Goal: Information Seeking & Learning: Check status

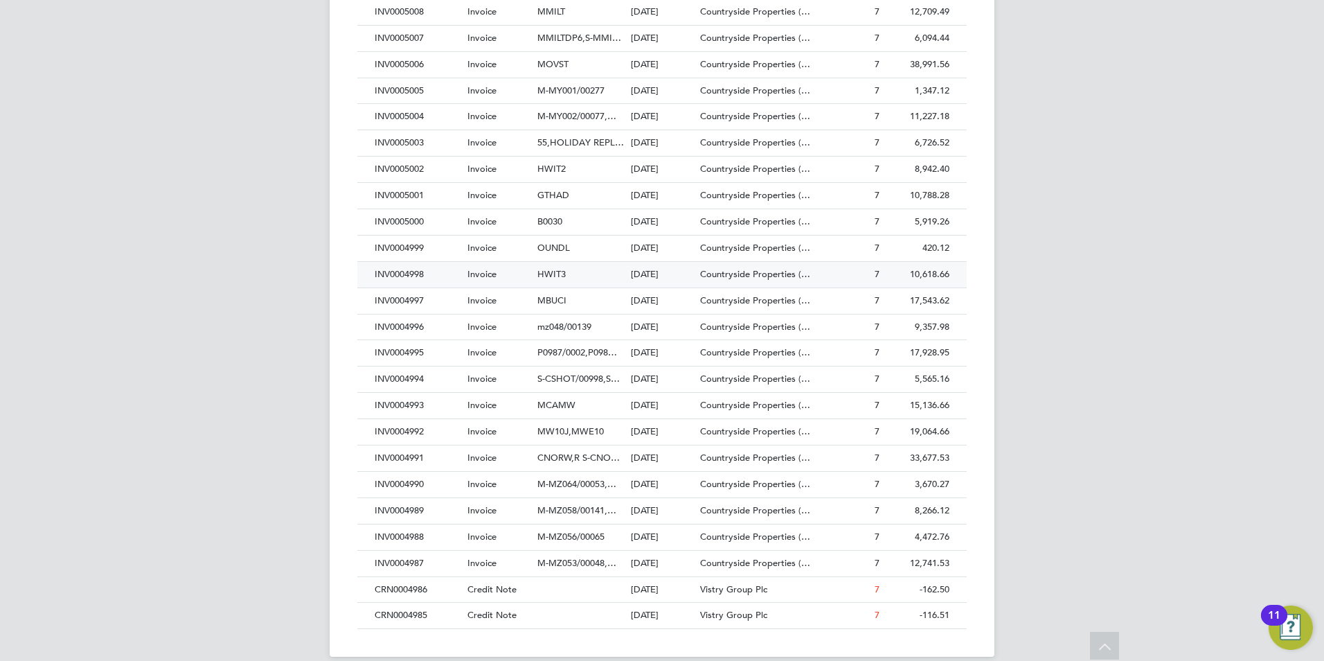
click at [548, 274] on span "HWIT3" at bounding box center [551, 274] width 28 height 12
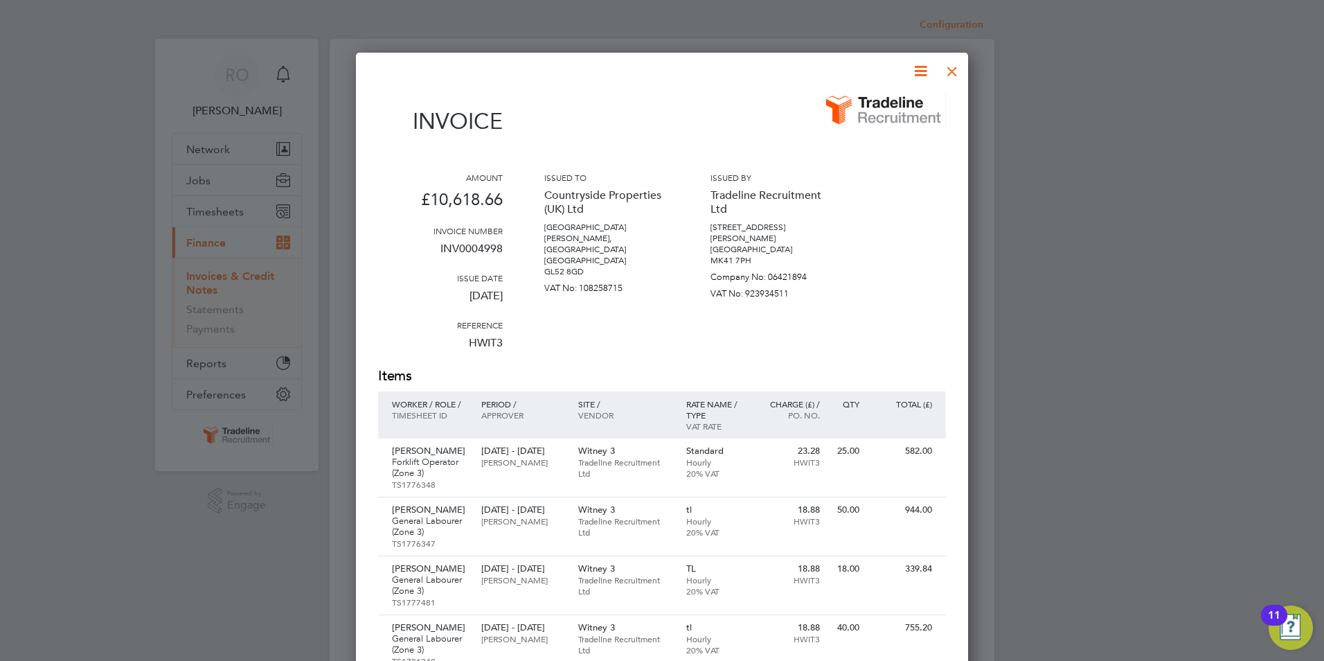
click at [950, 71] on div at bounding box center [952, 67] width 25 height 25
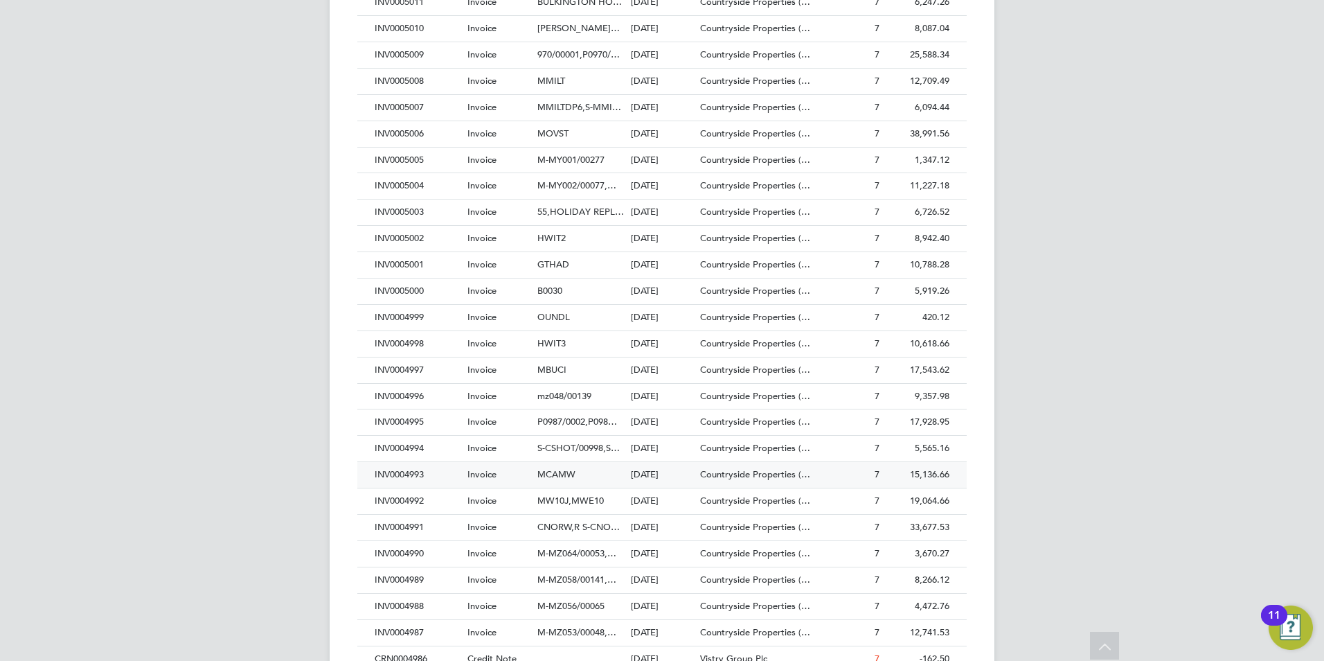
scroll to position [623, 0]
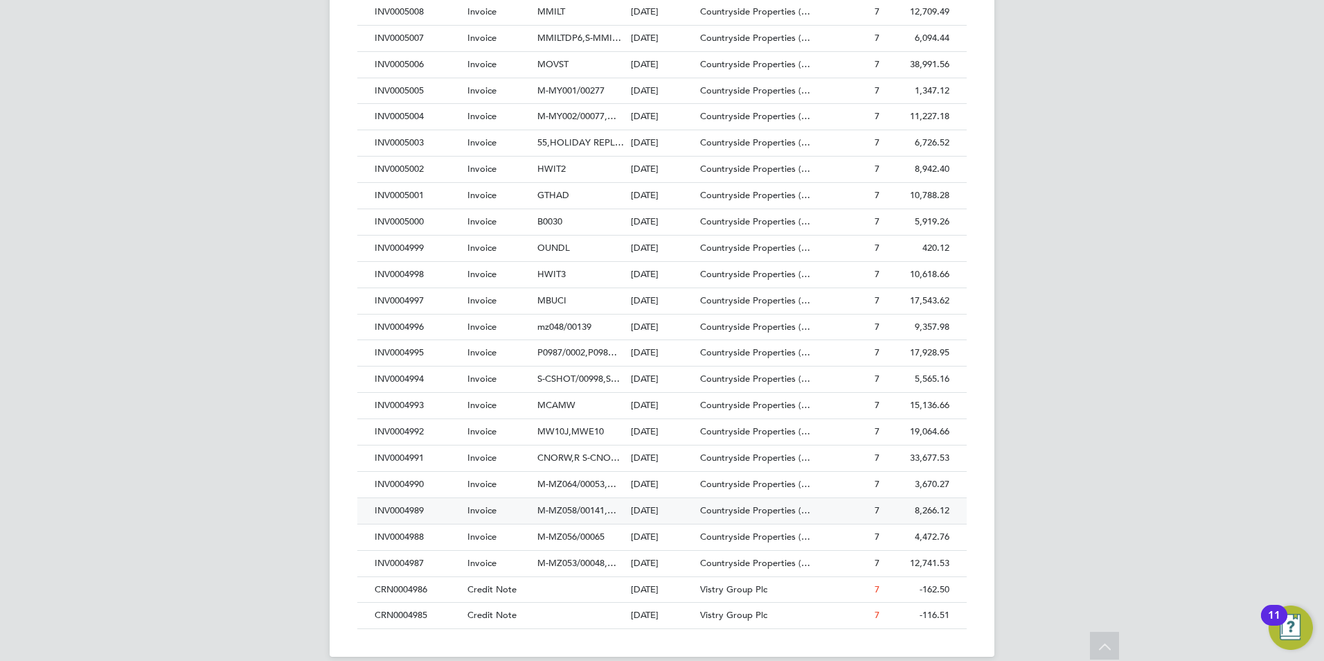
click at [579, 508] on span "M-MZ058/00141,…" at bounding box center [576, 510] width 79 height 12
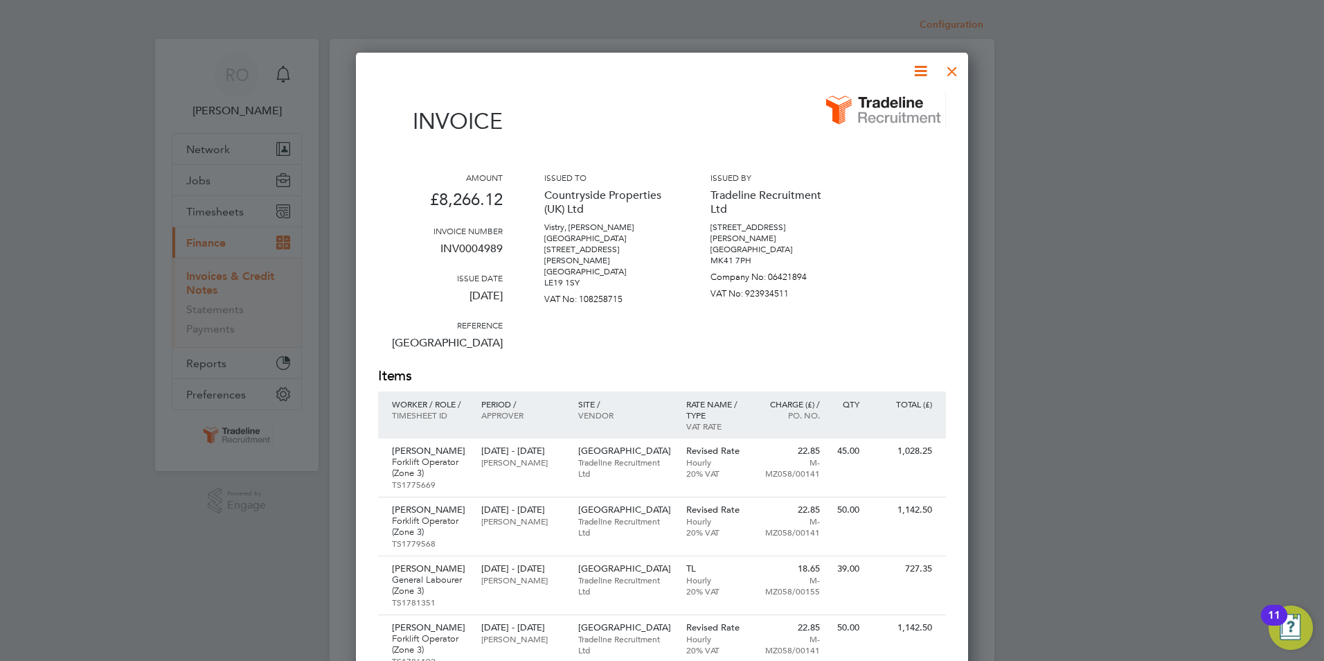
scroll to position [1307, 613]
click at [954, 75] on div at bounding box center [952, 67] width 25 height 25
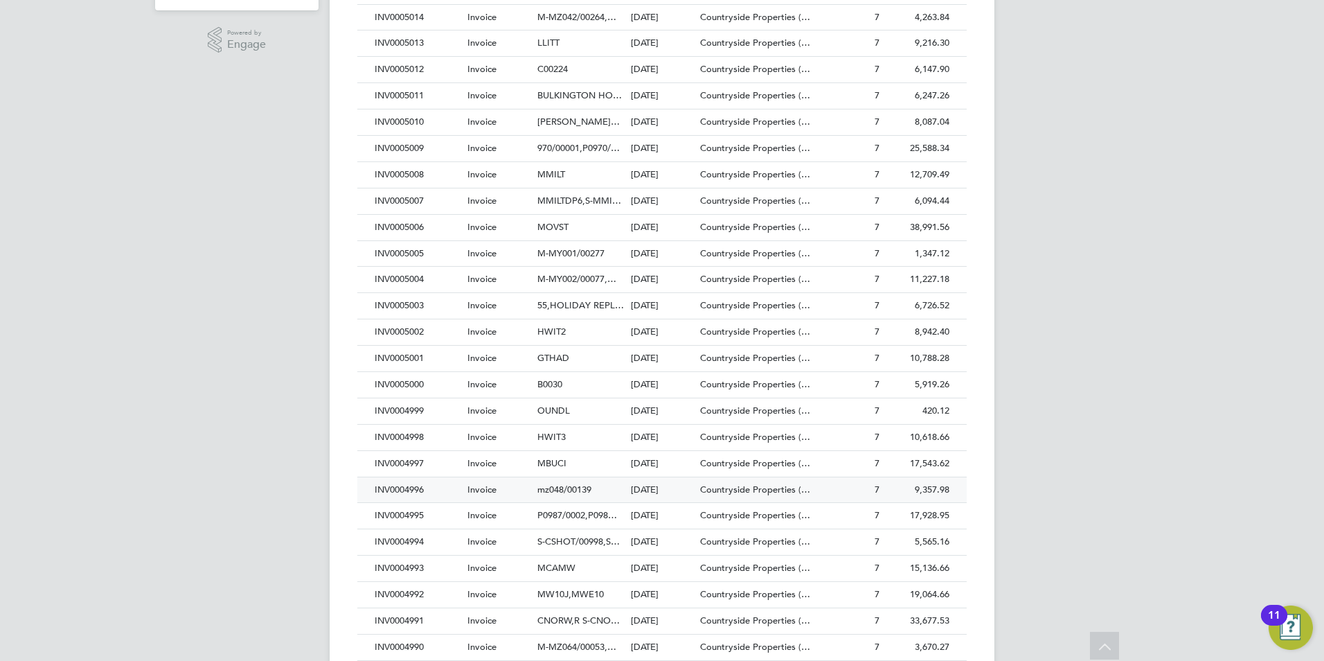
scroll to position [485, 0]
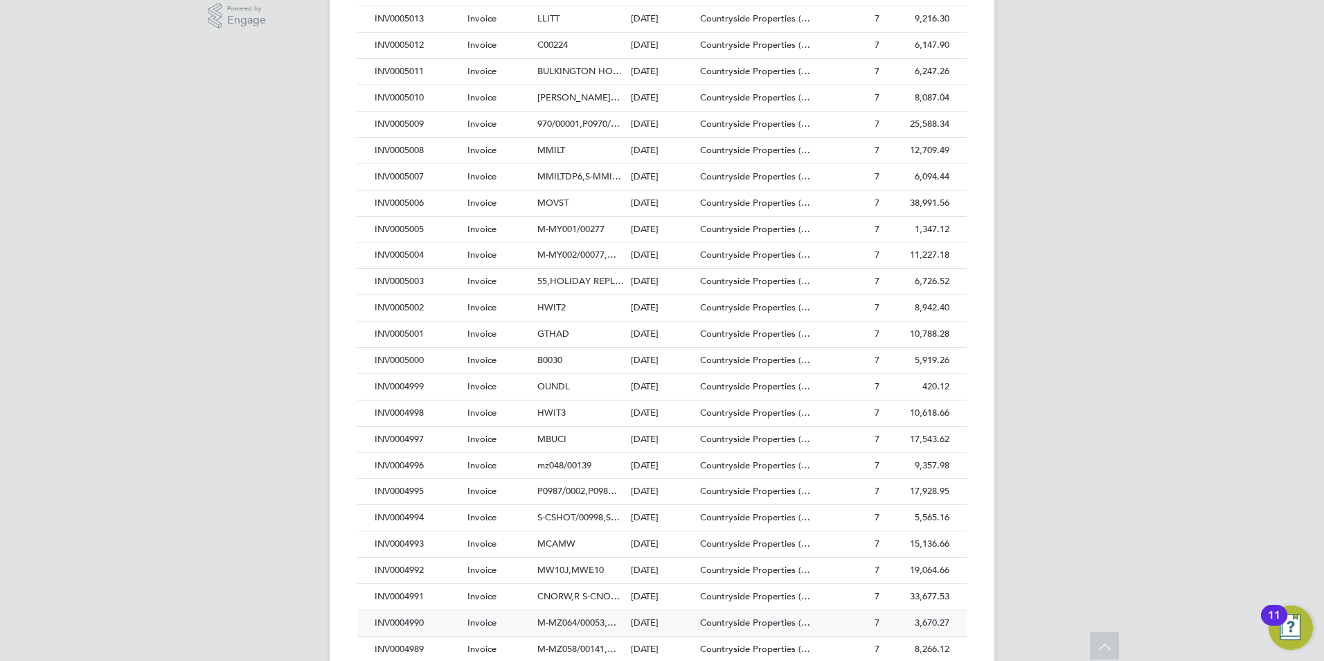
click at [593, 619] on span "M-MZ064/00053,…" at bounding box center [576, 622] width 79 height 12
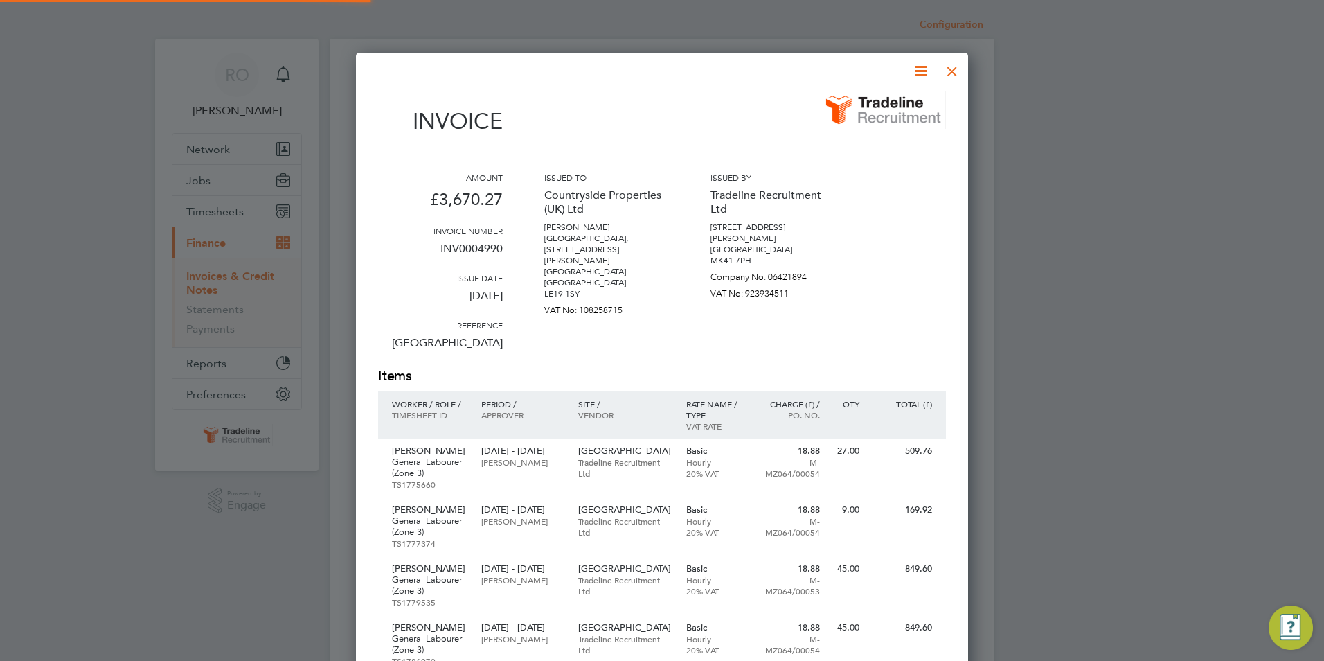
scroll to position [1027, 613]
click at [952, 69] on div at bounding box center [952, 67] width 25 height 25
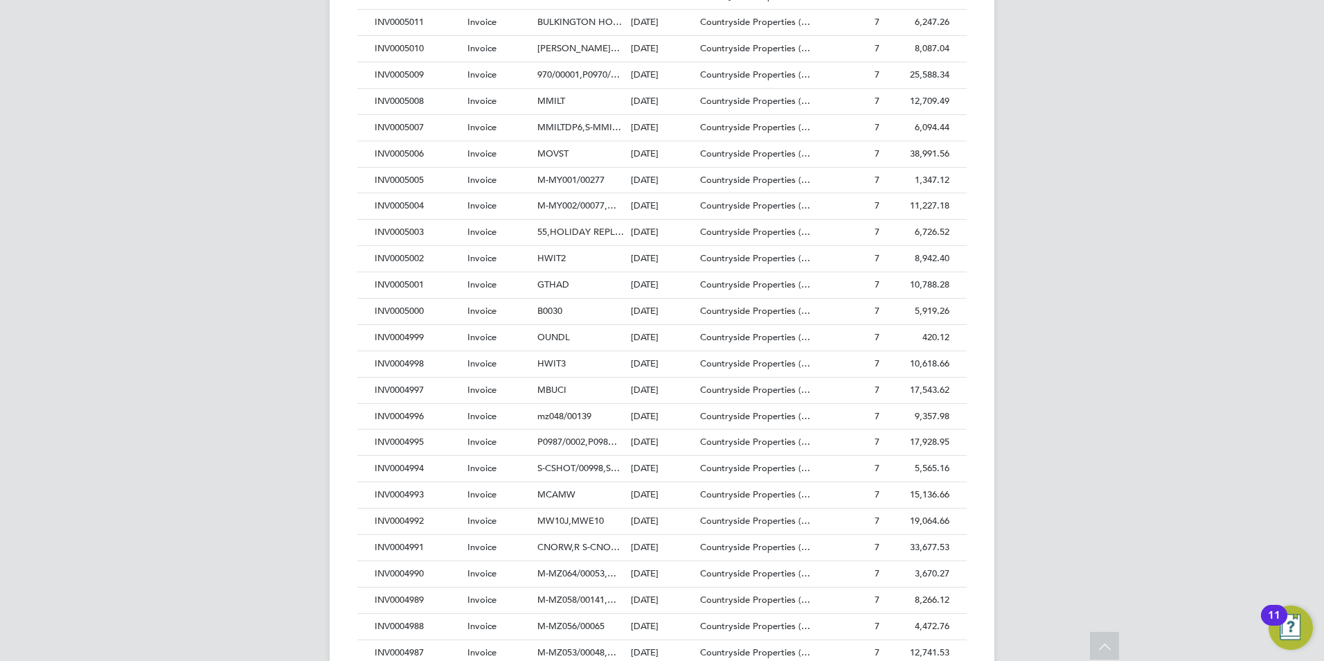
scroll to position [623, 0]
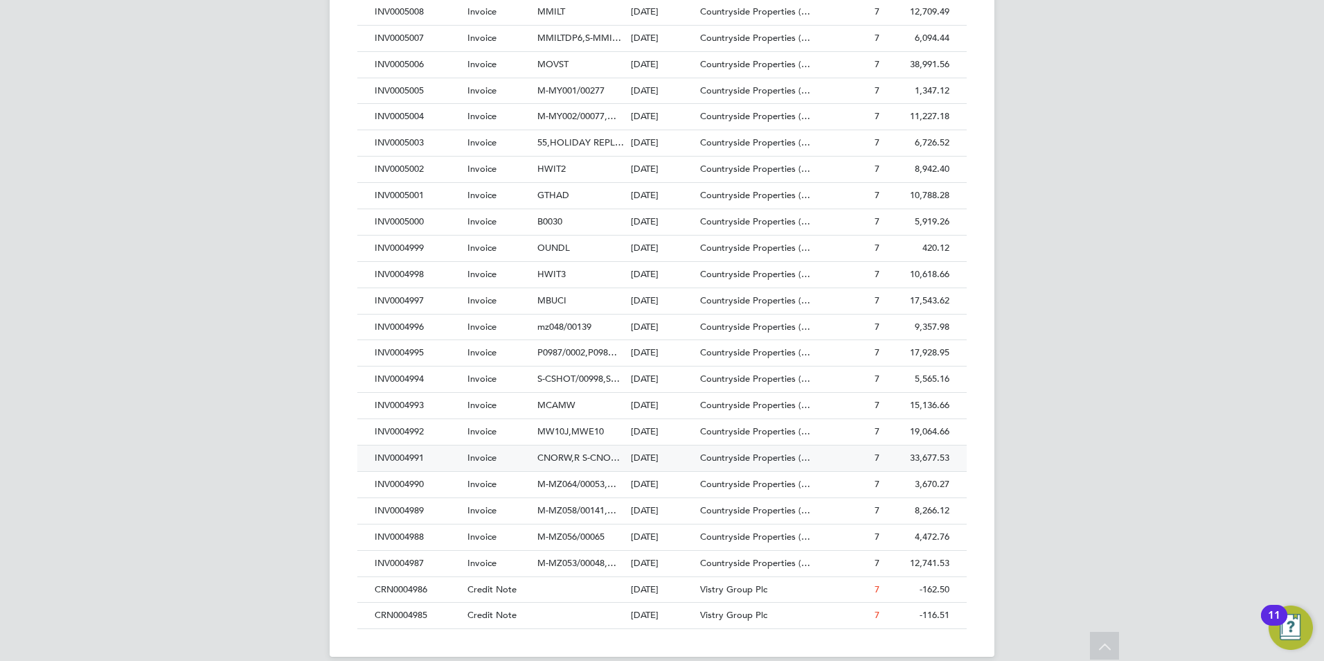
click at [571, 458] on span "CNORW,R S-CNO…" at bounding box center [578, 457] width 82 height 12
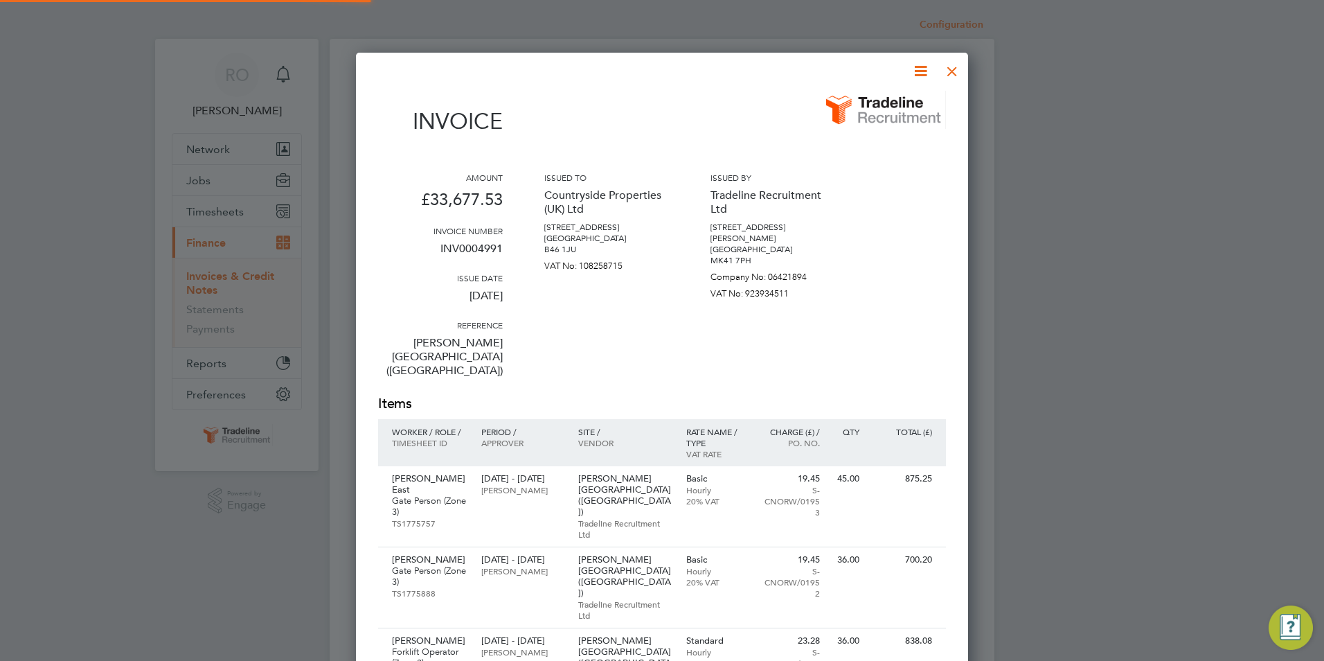
scroll to position [2806, 613]
click at [951, 66] on div at bounding box center [952, 67] width 25 height 25
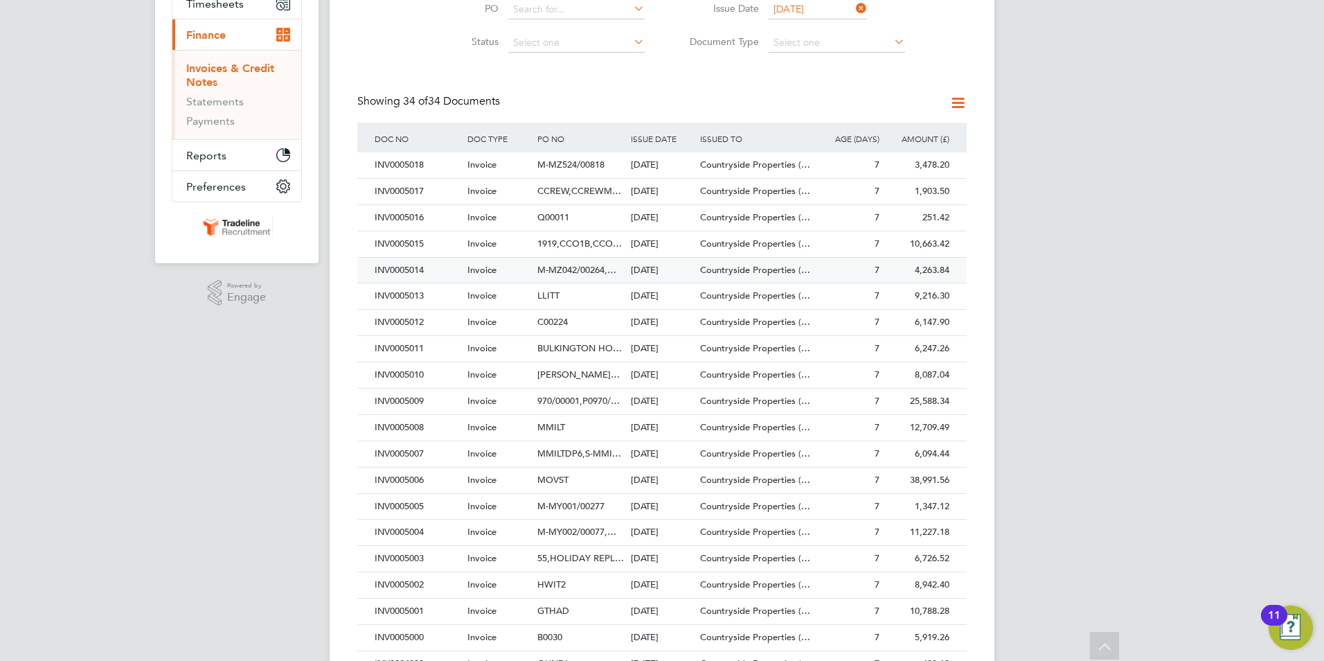
scroll to position [485, 0]
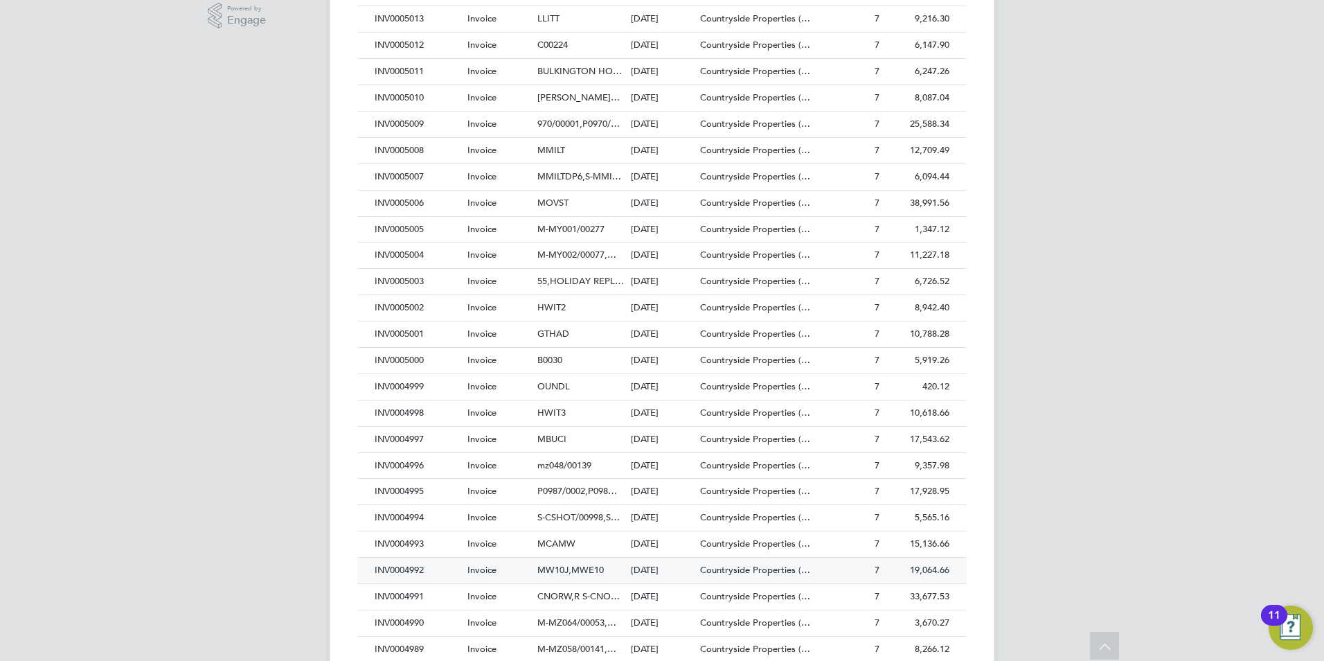
click at [568, 568] on span "MW10J,MWE10" at bounding box center [570, 570] width 66 height 12
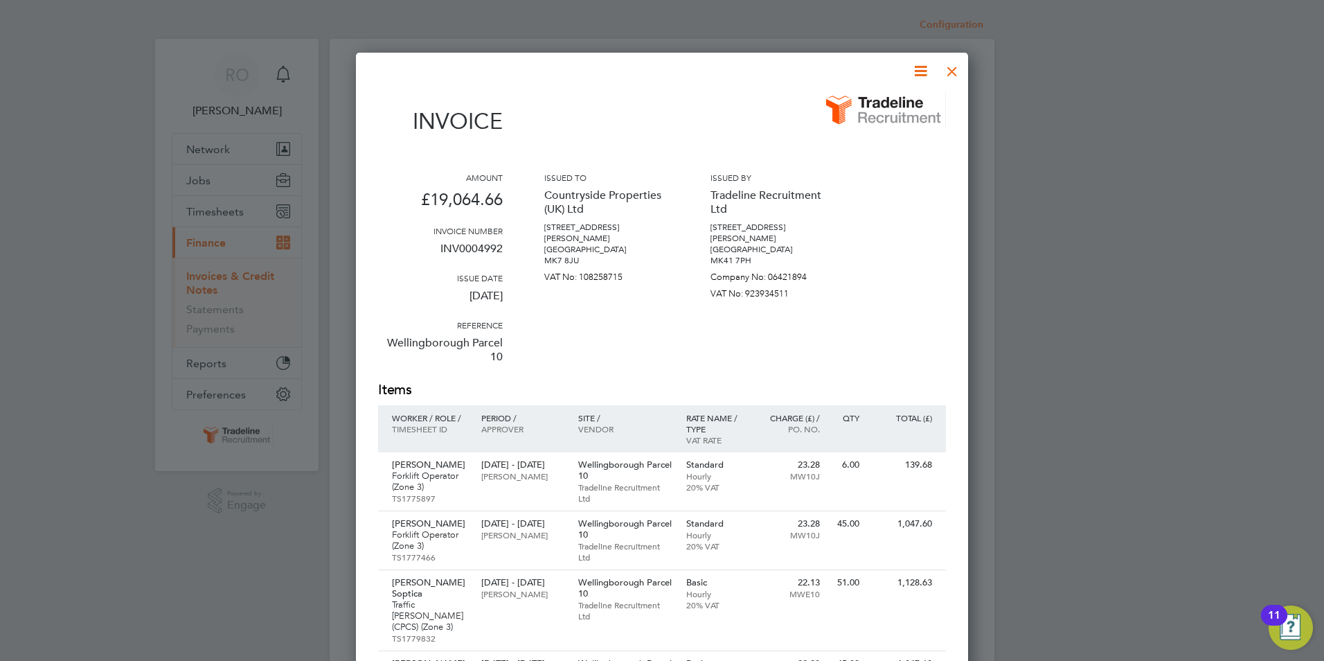
click at [950, 68] on div at bounding box center [952, 67] width 25 height 25
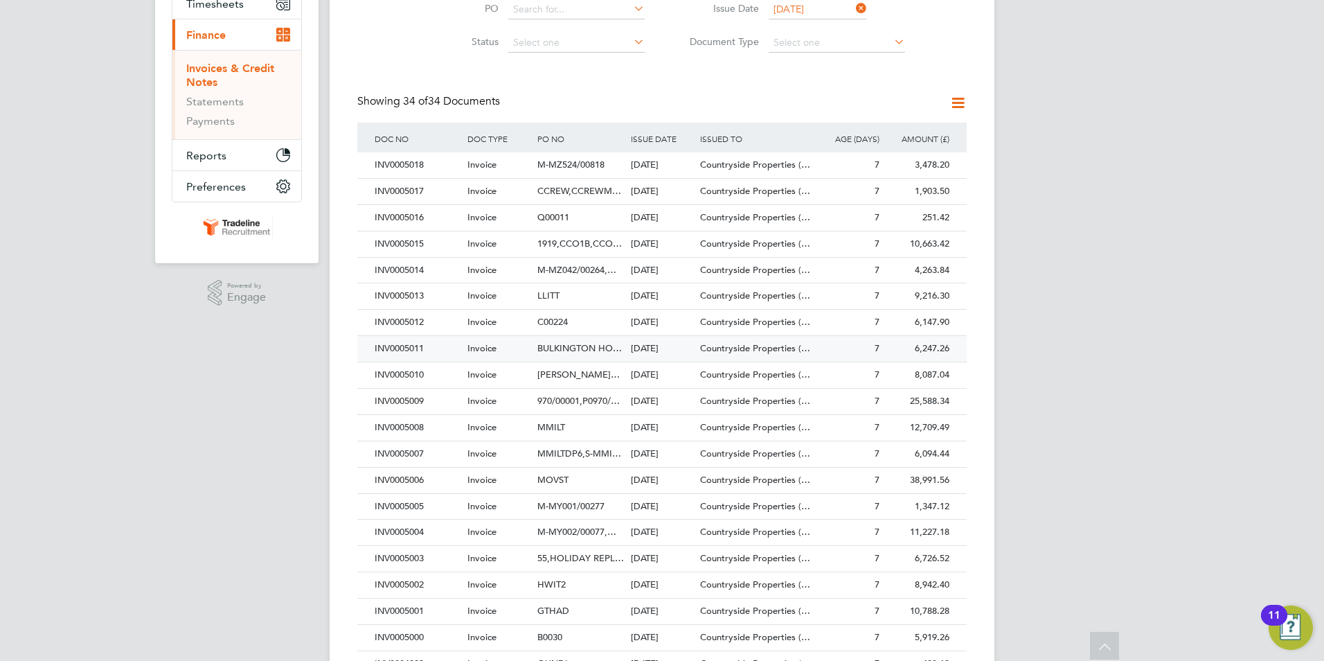
scroll to position [415, 0]
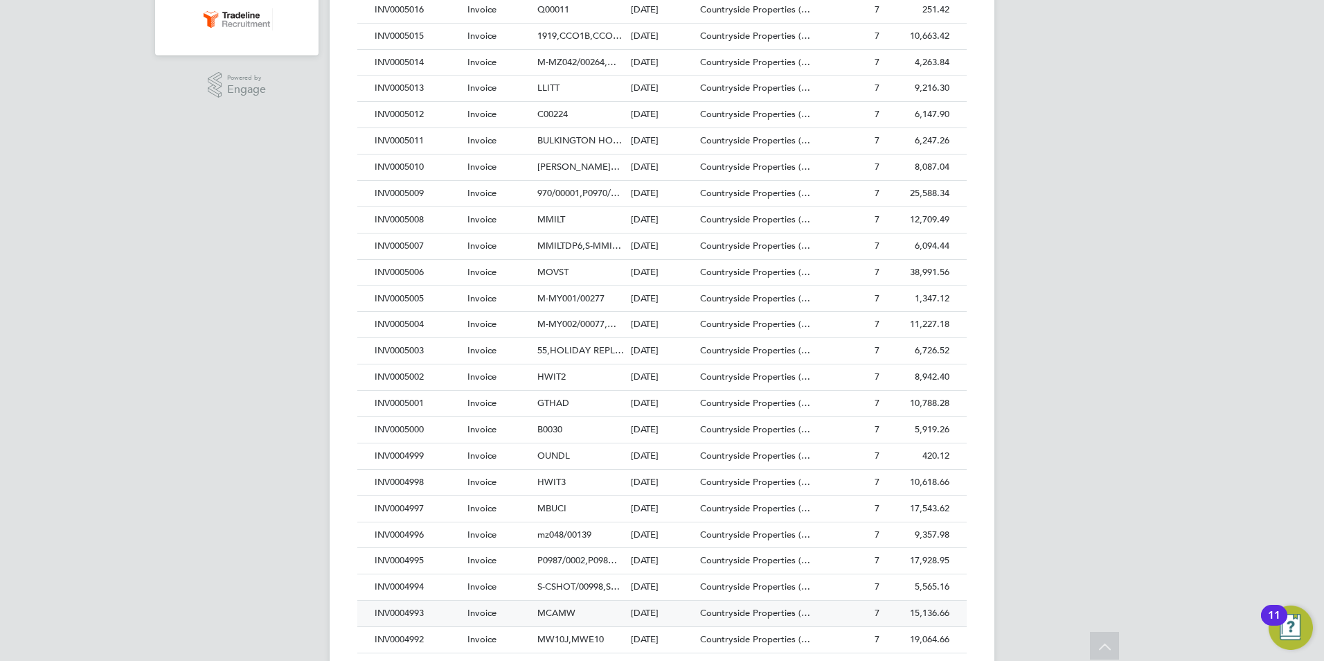
click at [560, 610] on span "MCAMW" at bounding box center [556, 613] width 38 height 12
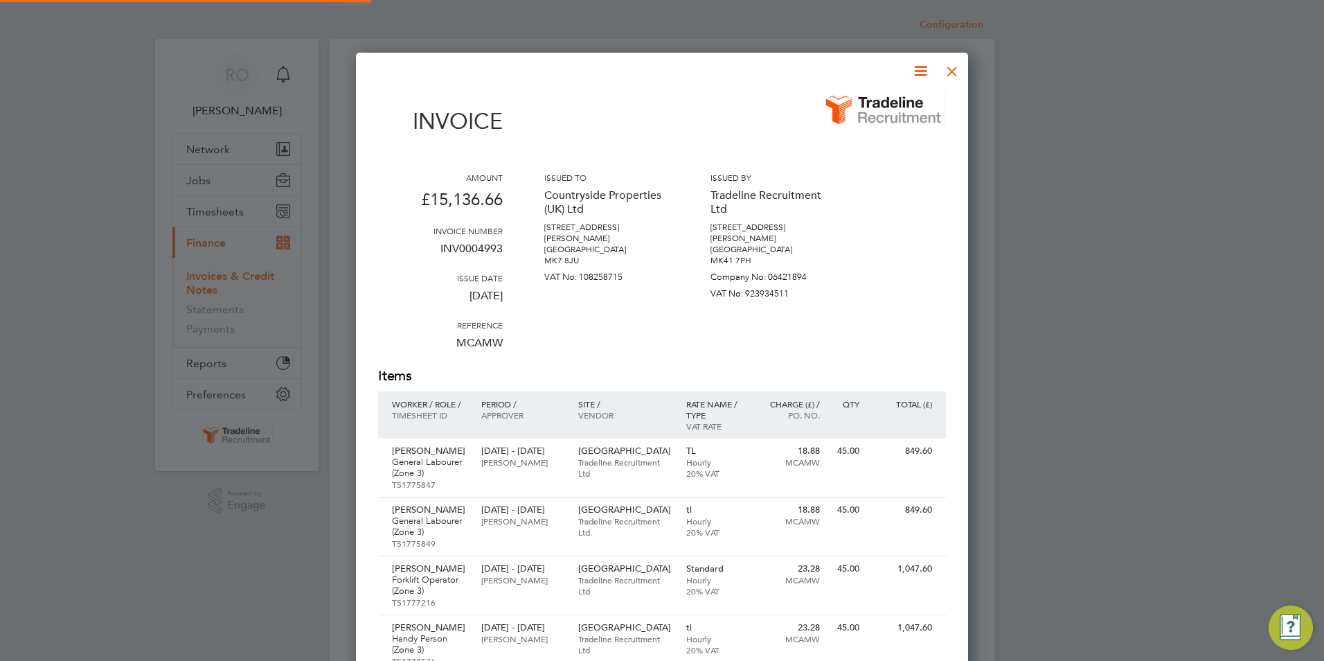
scroll to position [1557, 613]
click at [956, 69] on div at bounding box center [952, 67] width 25 height 25
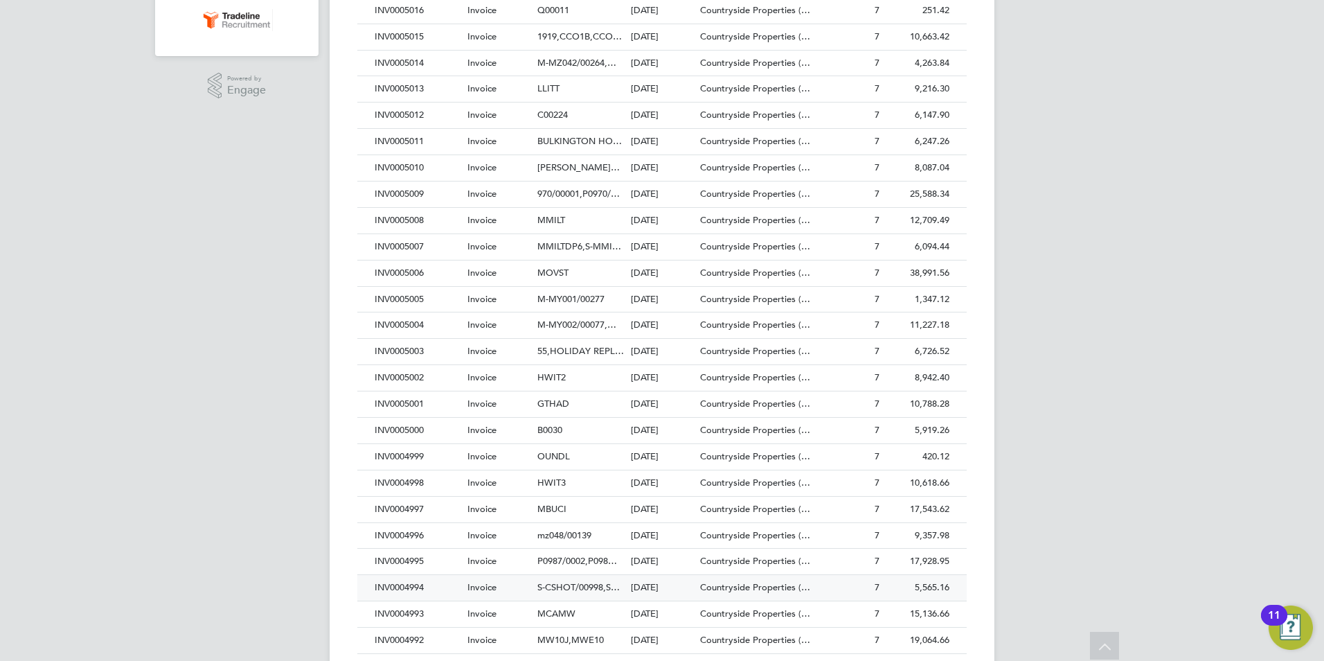
scroll to position [415, 0]
click at [573, 584] on span "S-CSHOT/00998,S…" at bounding box center [578, 586] width 82 height 12
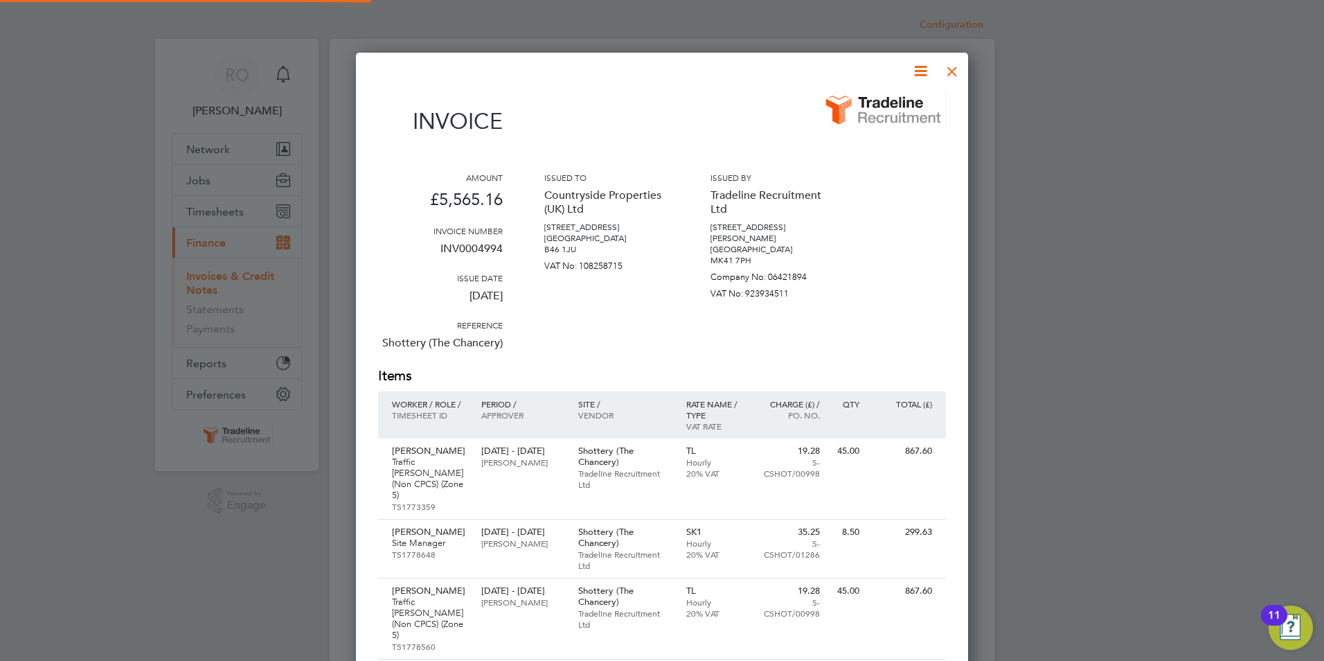
scroll to position [1082, 613]
click at [951, 70] on div at bounding box center [952, 67] width 25 height 25
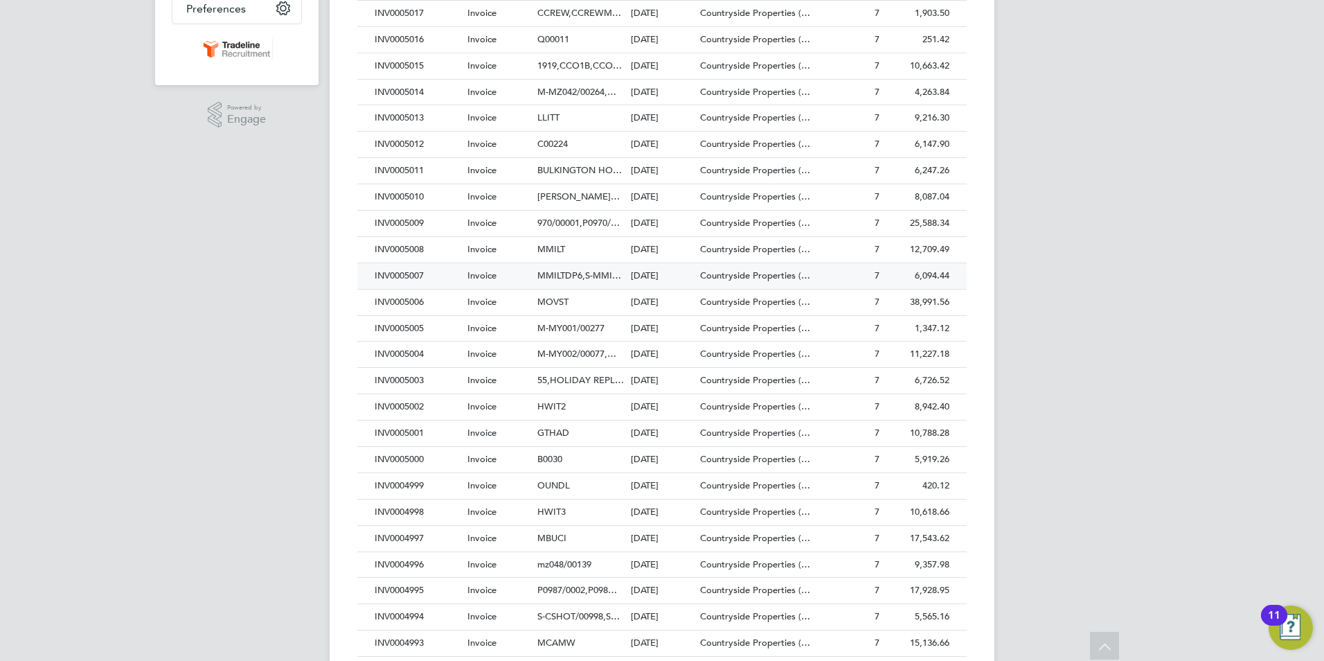
scroll to position [485, 0]
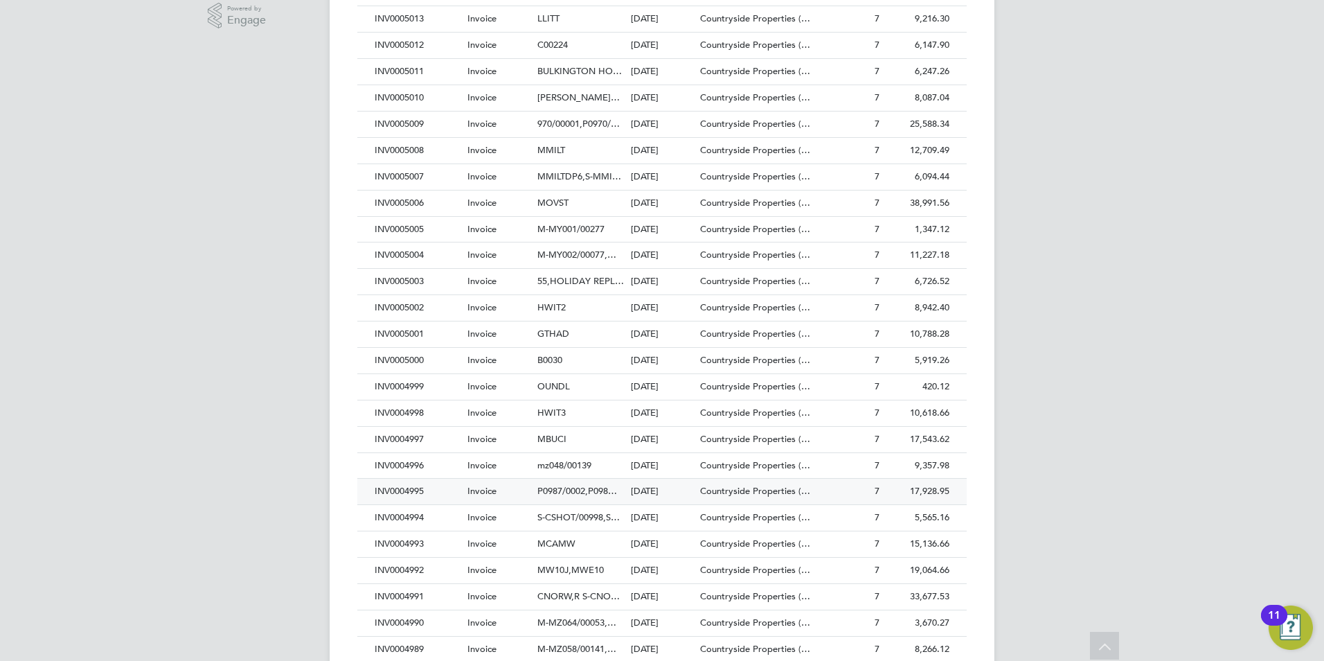
click at [565, 491] on span "P0987/0002,P098…" at bounding box center [577, 491] width 80 height 12
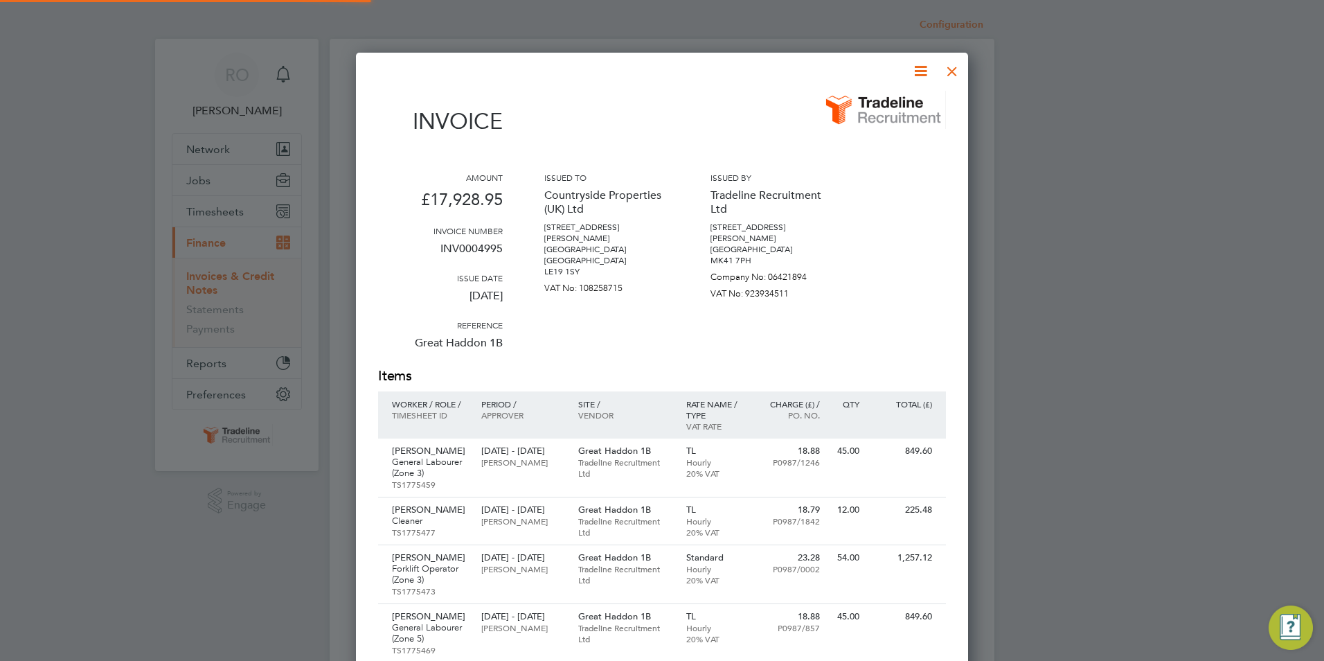
scroll to position [1795, 613]
click at [949, 70] on div at bounding box center [952, 67] width 25 height 25
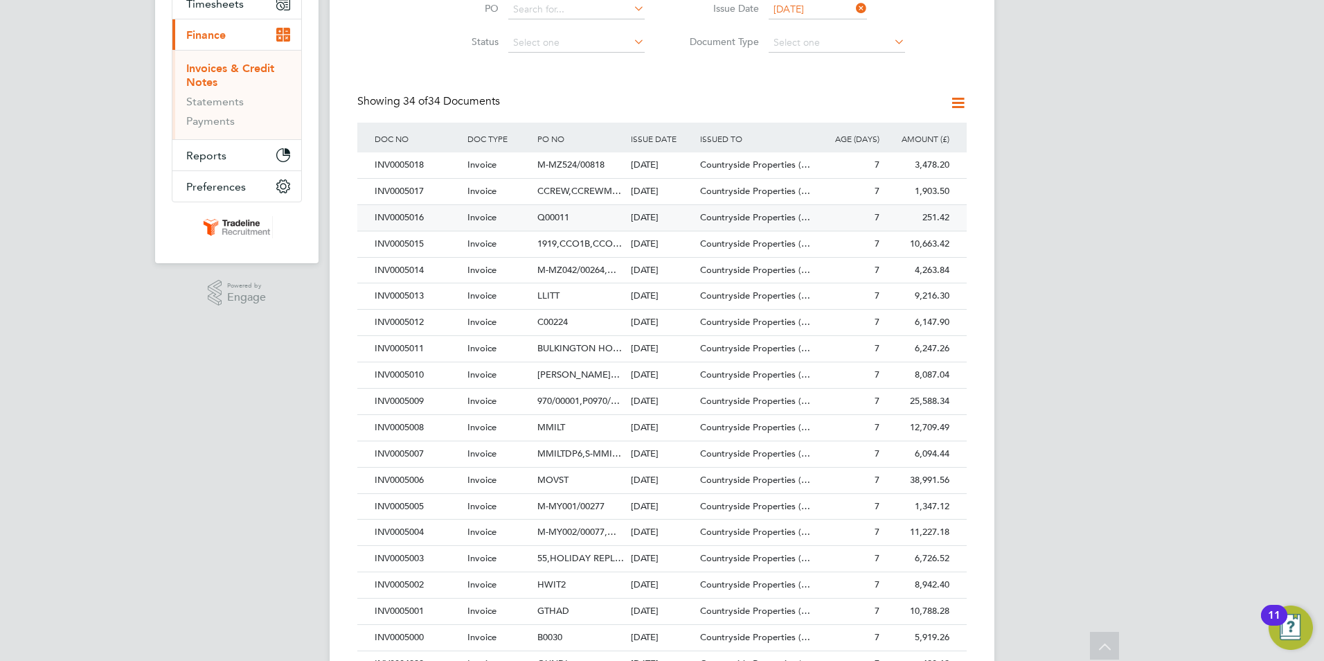
scroll to position [415, 0]
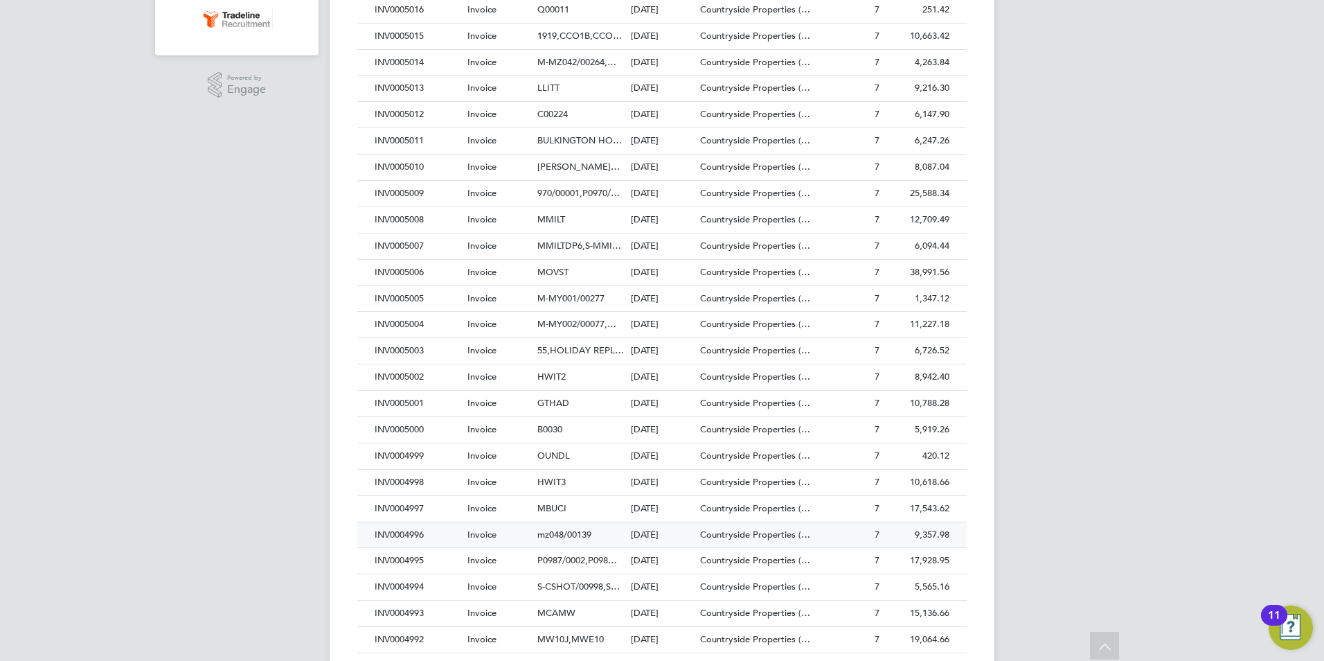
click at [556, 535] on span "mz048/00139" at bounding box center [564, 534] width 54 height 12
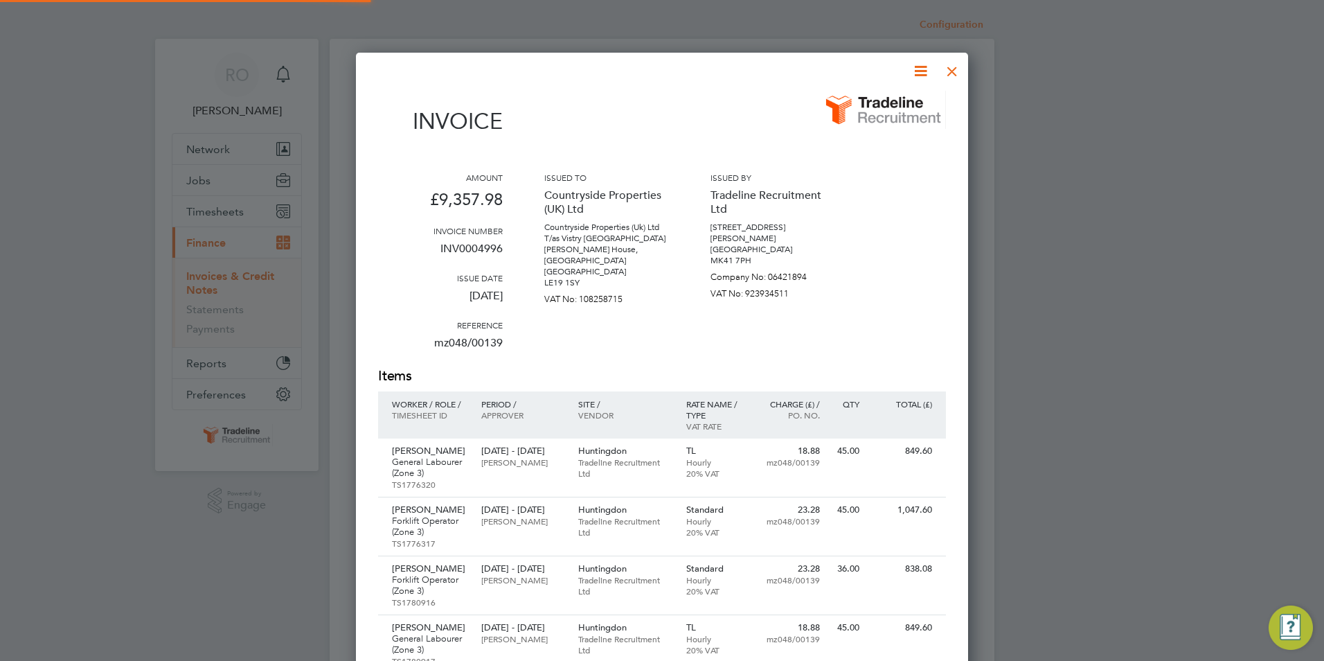
scroll to position [1262, 613]
click at [951, 69] on div at bounding box center [952, 67] width 25 height 25
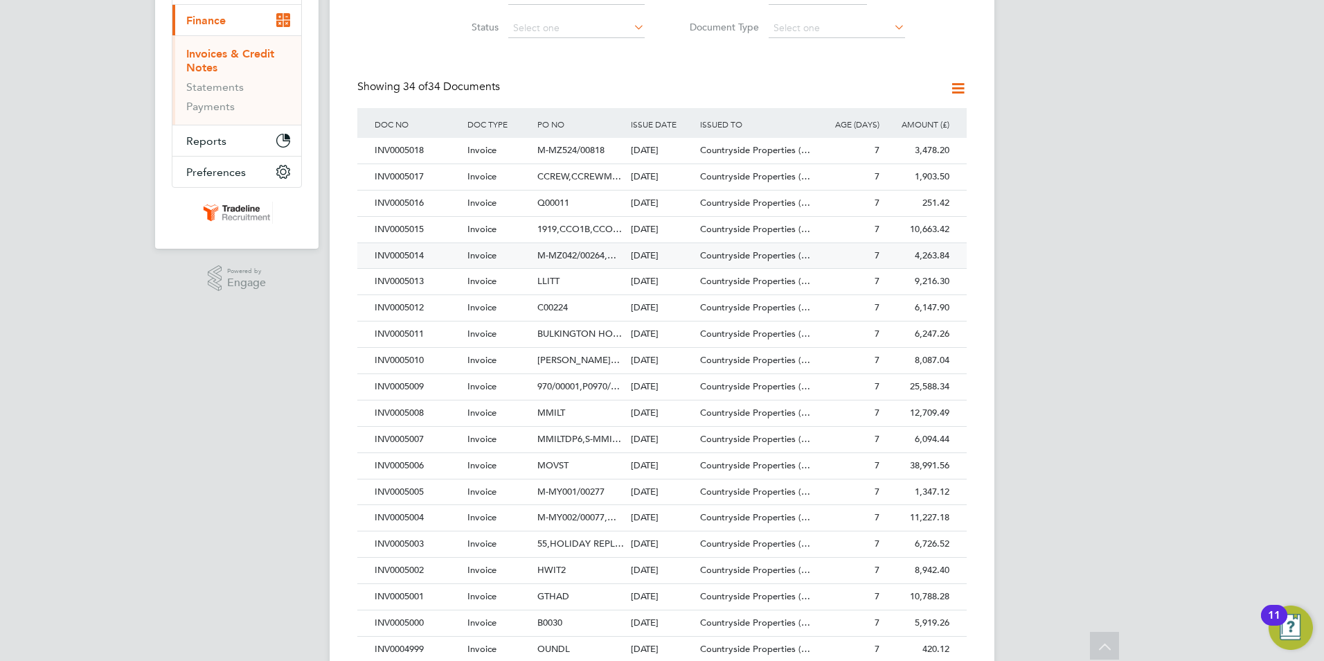
scroll to position [346, 0]
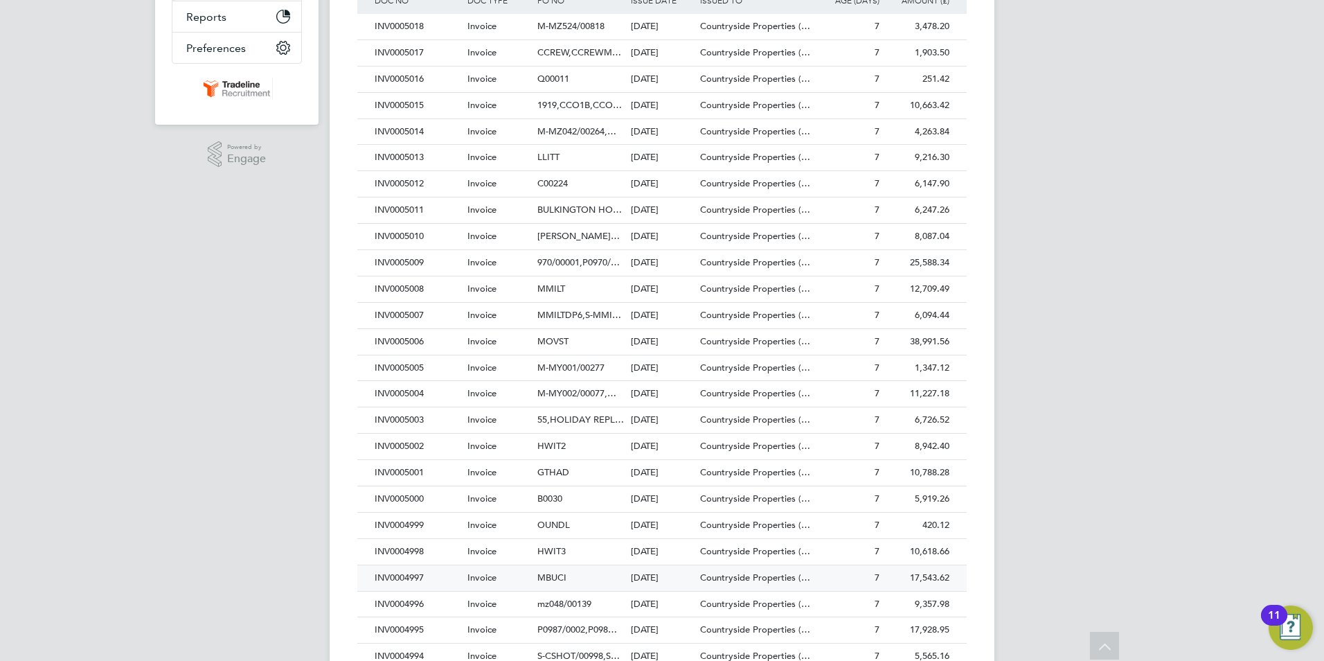
click at [549, 575] on span "MBUCI" at bounding box center [551, 577] width 29 height 12
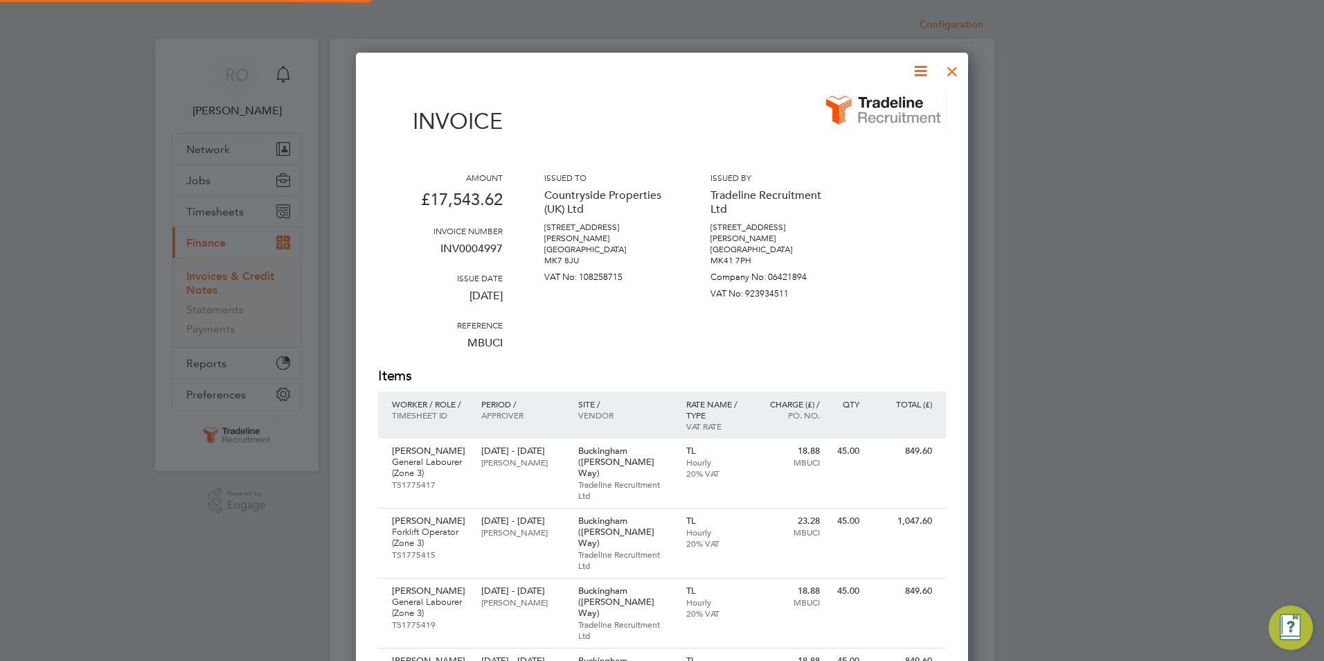
scroll to position [1847, 613]
click at [953, 65] on div at bounding box center [952, 67] width 25 height 25
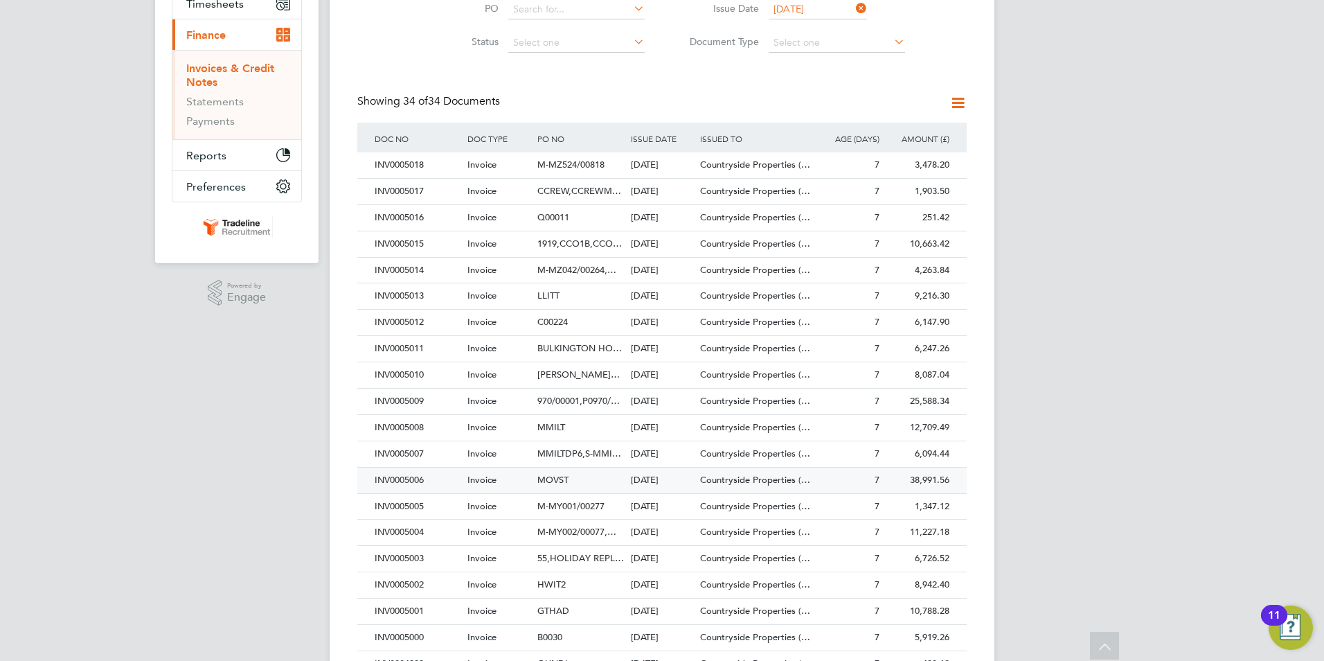
scroll to position [485, 0]
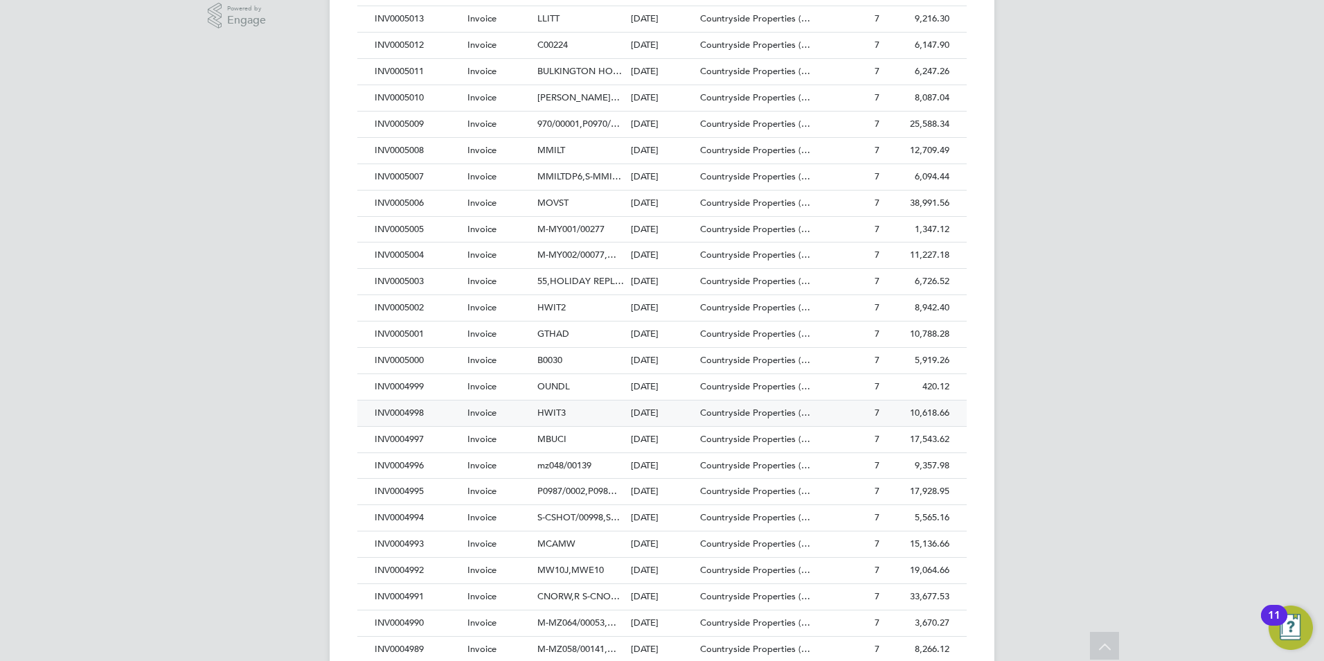
click at [555, 412] on span "HWIT3" at bounding box center [551, 412] width 28 height 12
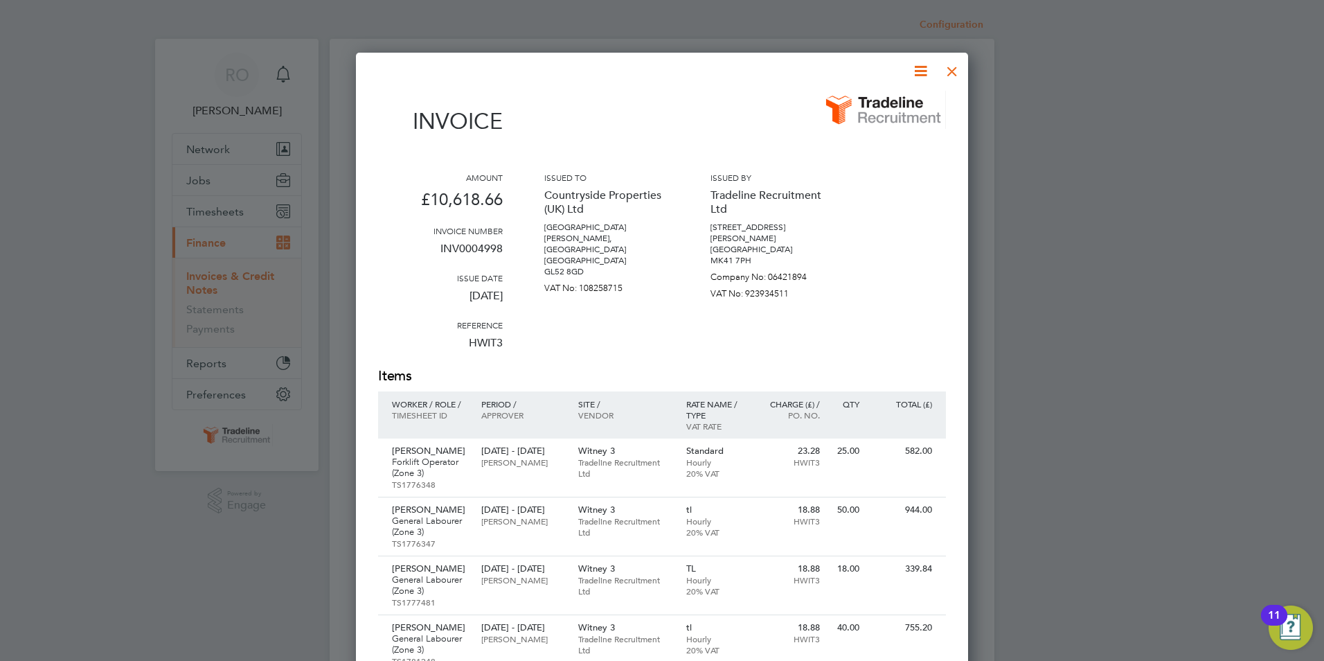
click at [952, 69] on div at bounding box center [952, 67] width 25 height 25
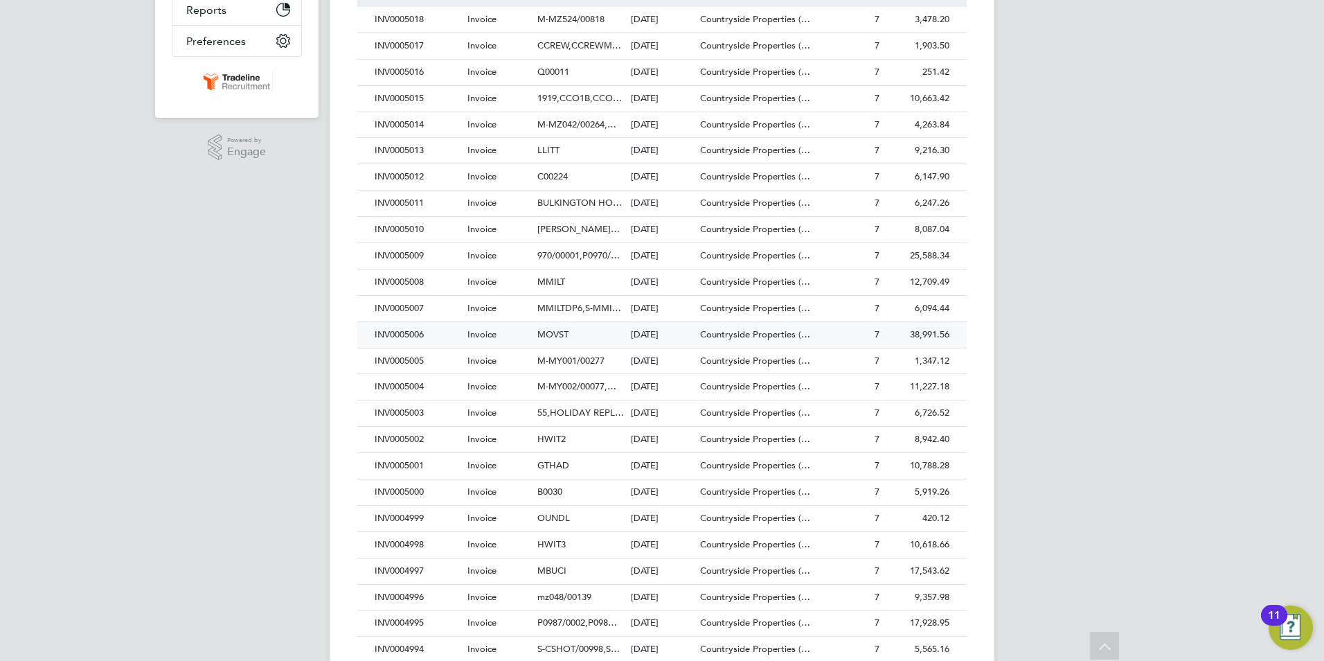
scroll to position [415, 0]
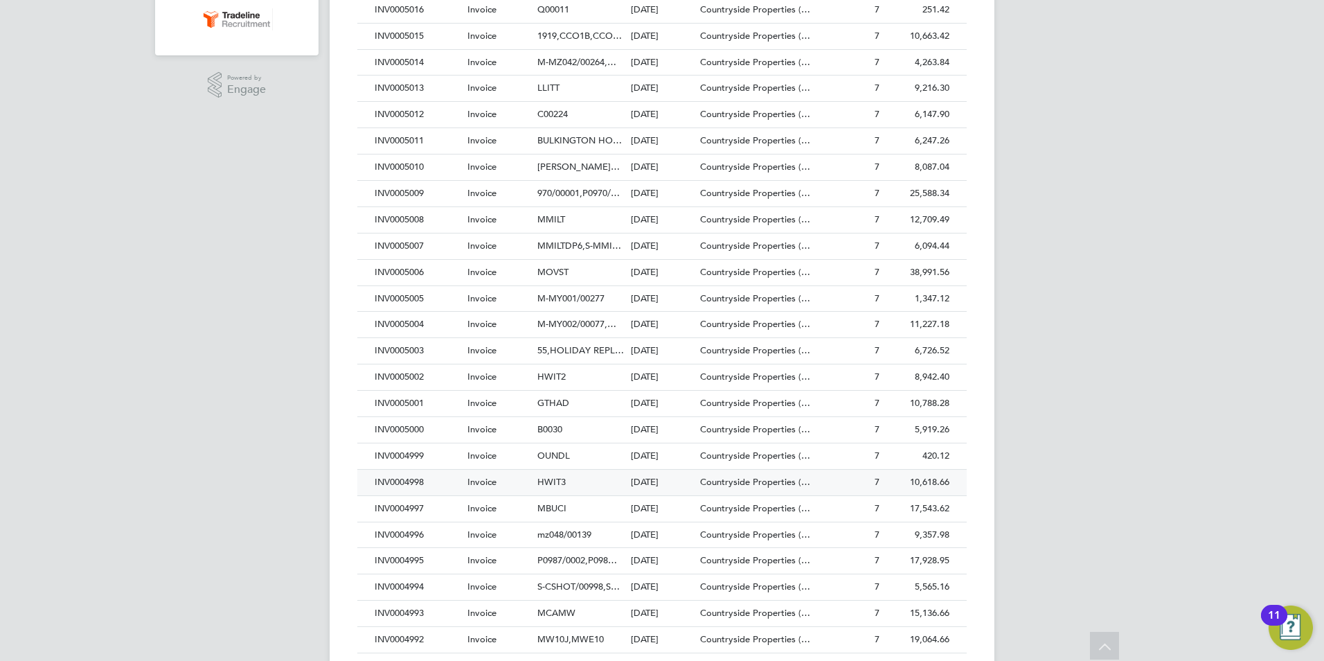
click at [552, 482] on span "HWIT3" at bounding box center [551, 482] width 28 height 12
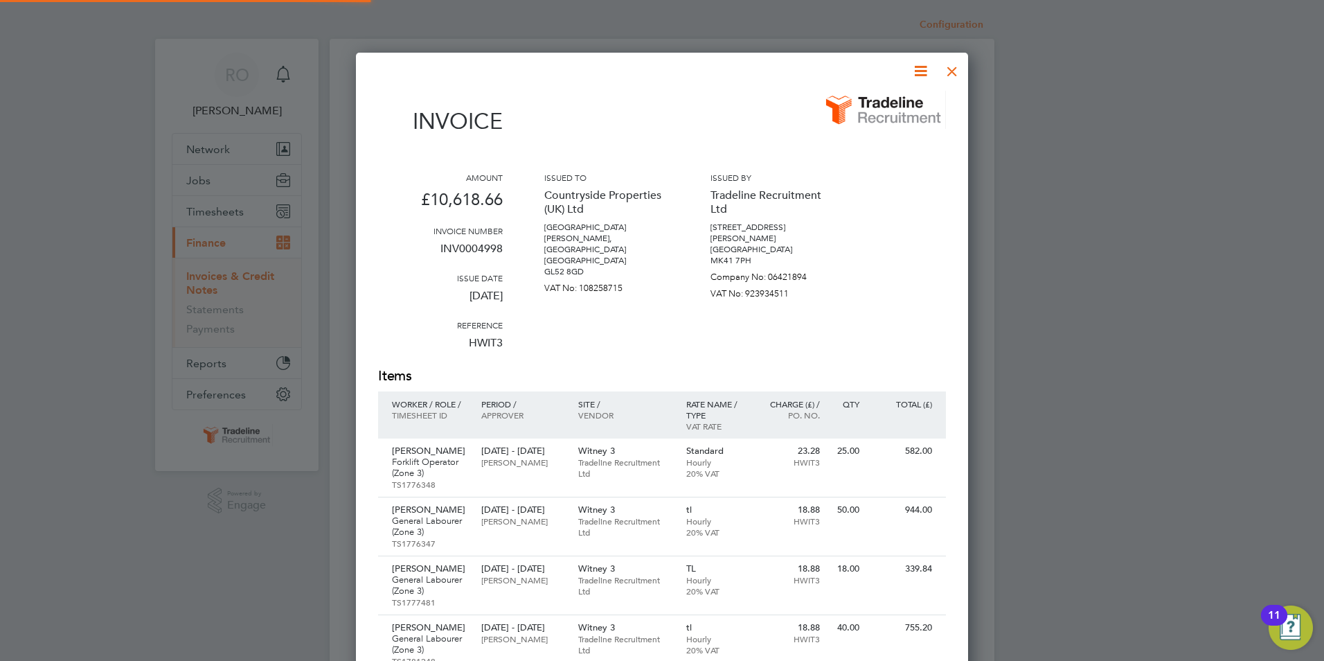
scroll to position [1424, 613]
click at [951, 71] on div at bounding box center [952, 67] width 25 height 25
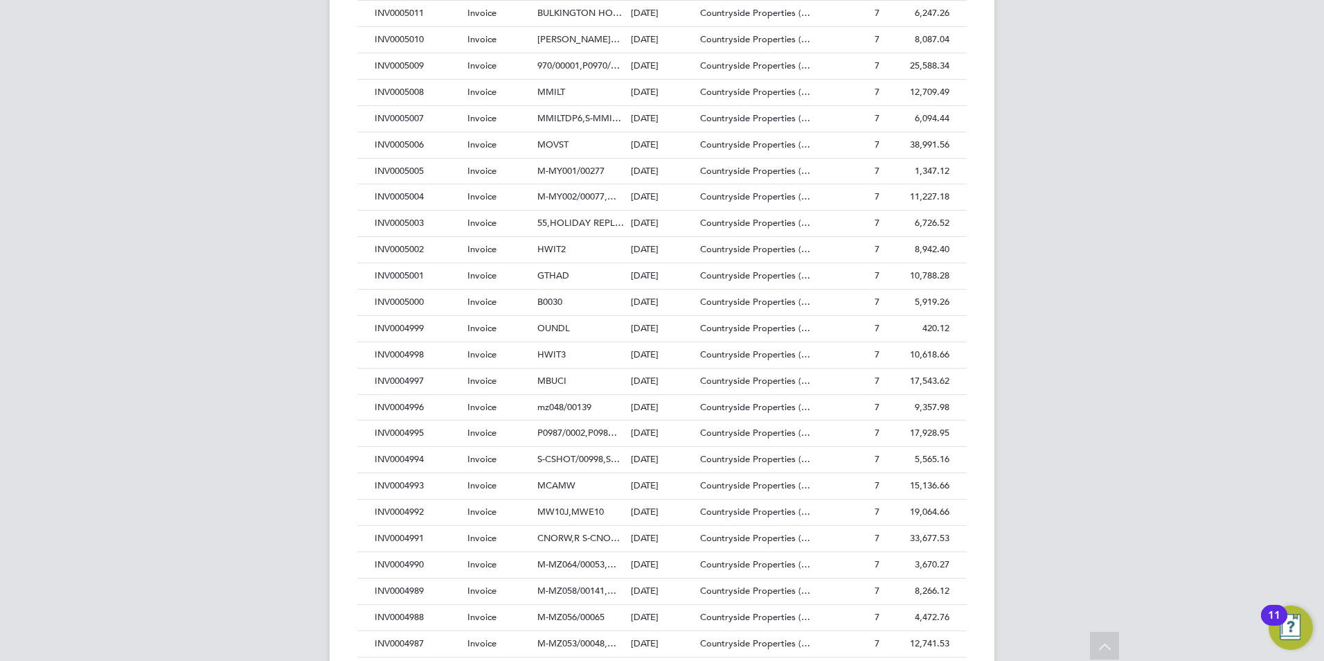
scroll to position [641, 0]
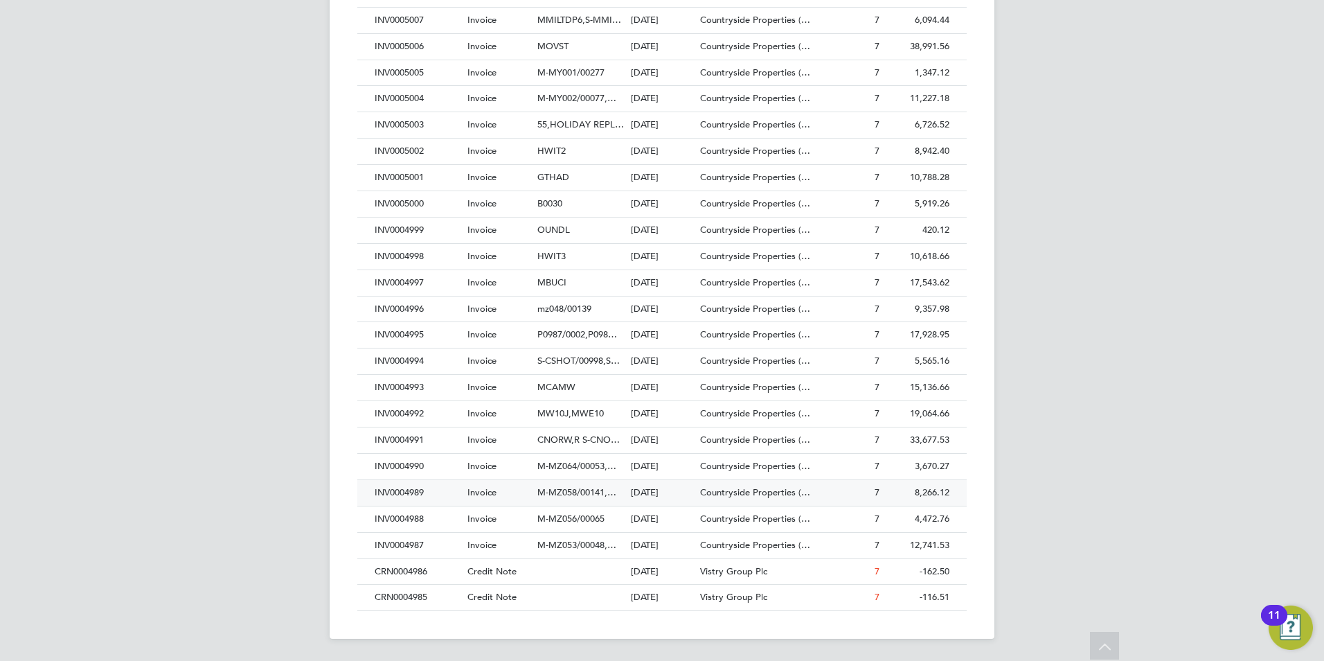
click at [579, 491] on span "M-MZ058/00141,…" at bounding box center [576, 492] width 79 height 12
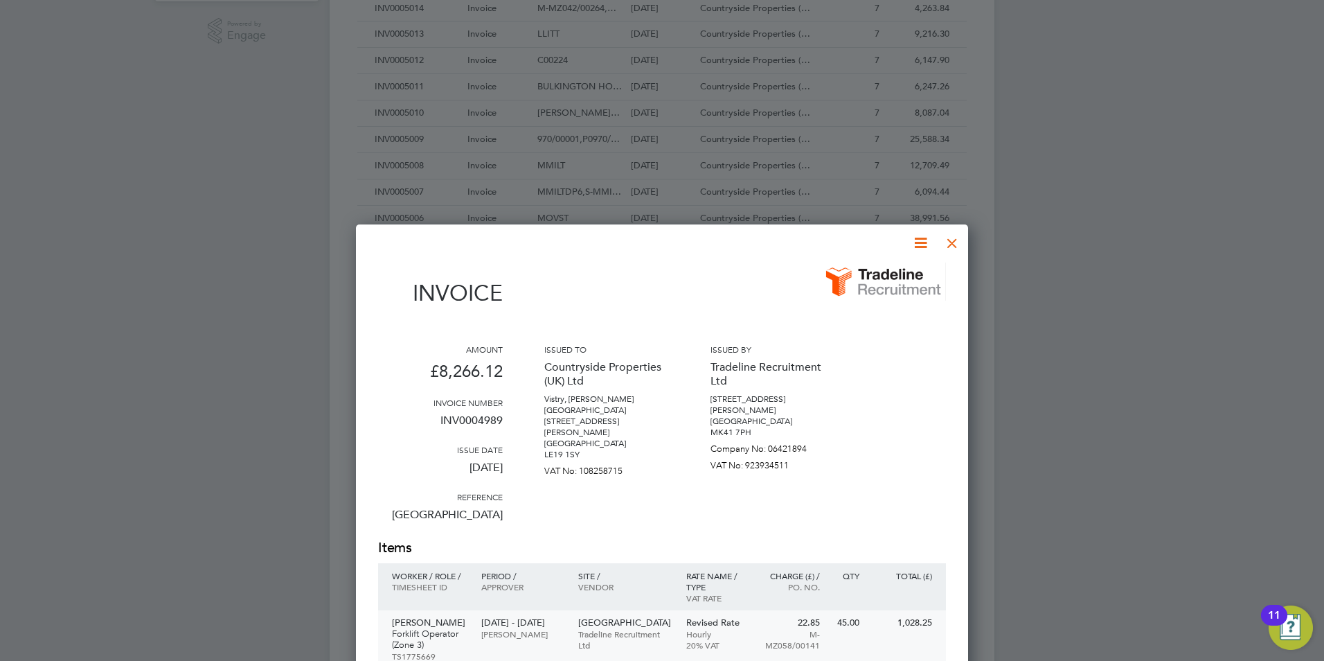
scroll to position [572, 0]
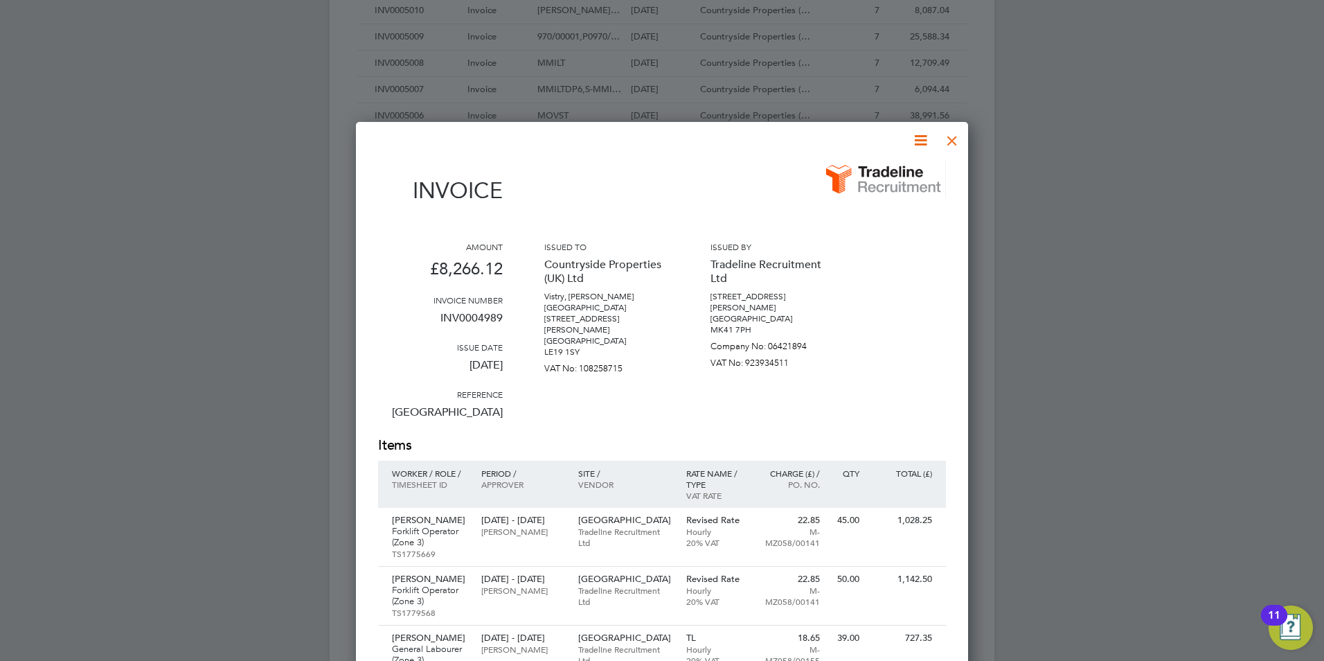
click at [955, 141] on div at bounding box center [952, 137] width 25 height 25
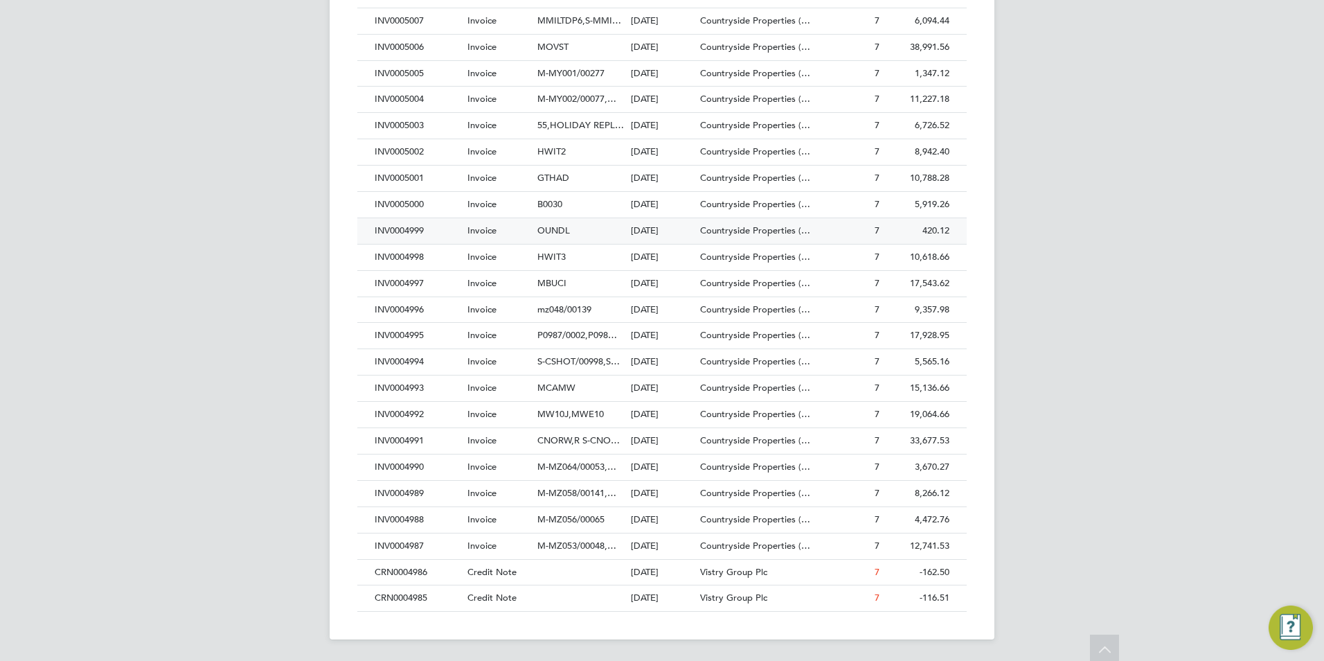
scroll to position [641, 0]
click at [564, 514] on span "M-MZ056/00065" at bounding box center [570, 518] width 67 height 12
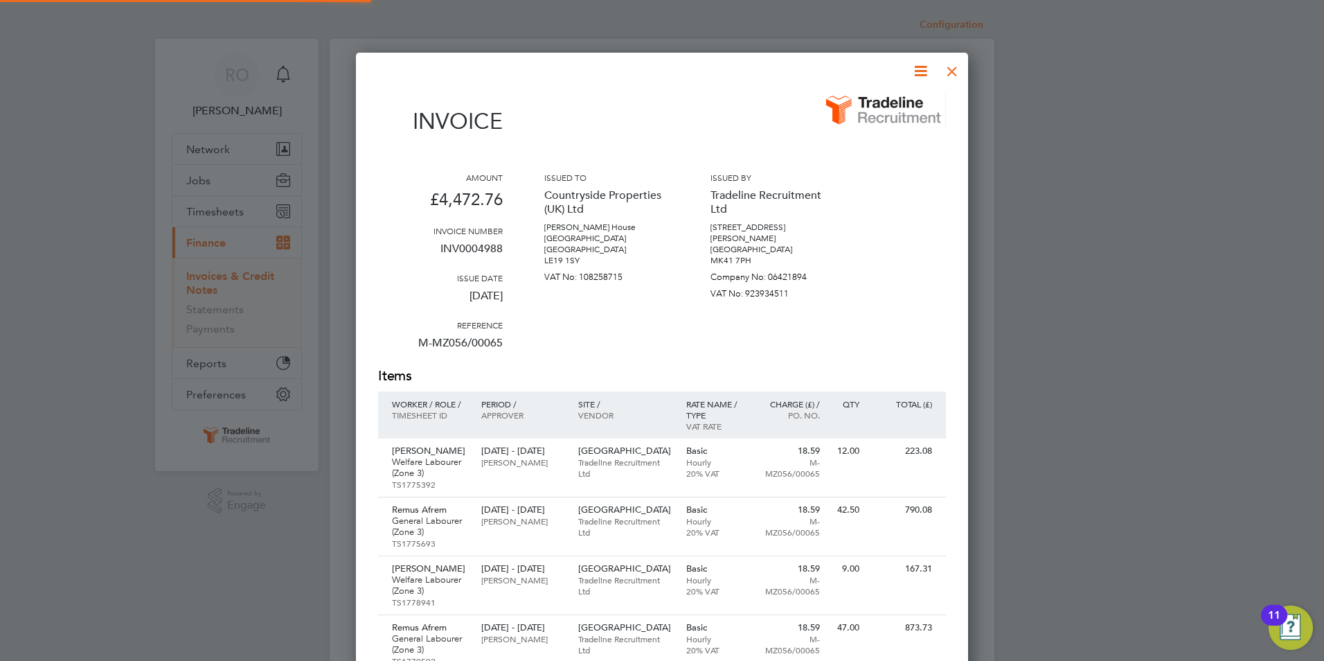
scroll to position [1027, 613]
click at [955, 69] on div at bounding box center [952, 67] width 25 height 25
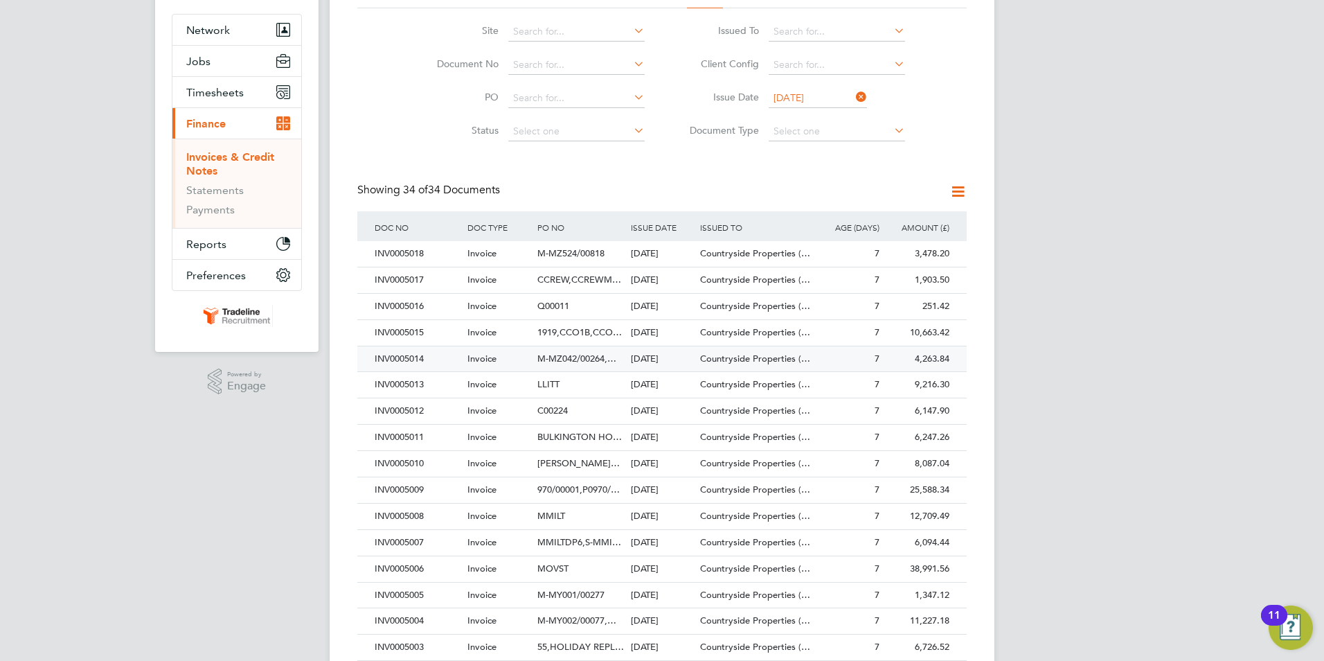
scroll to position [208, 0]
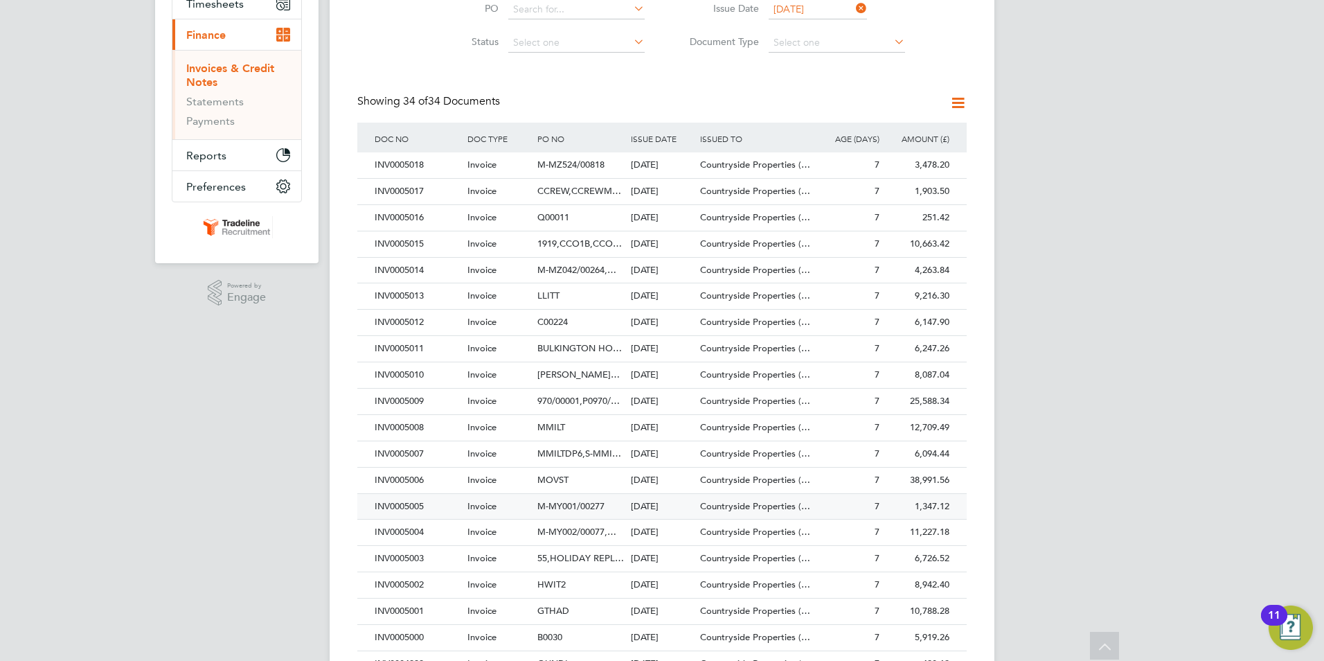
click at [558, 505] on span "M-MY001/00277" at bounding box center [570, 506] width 67 height 12
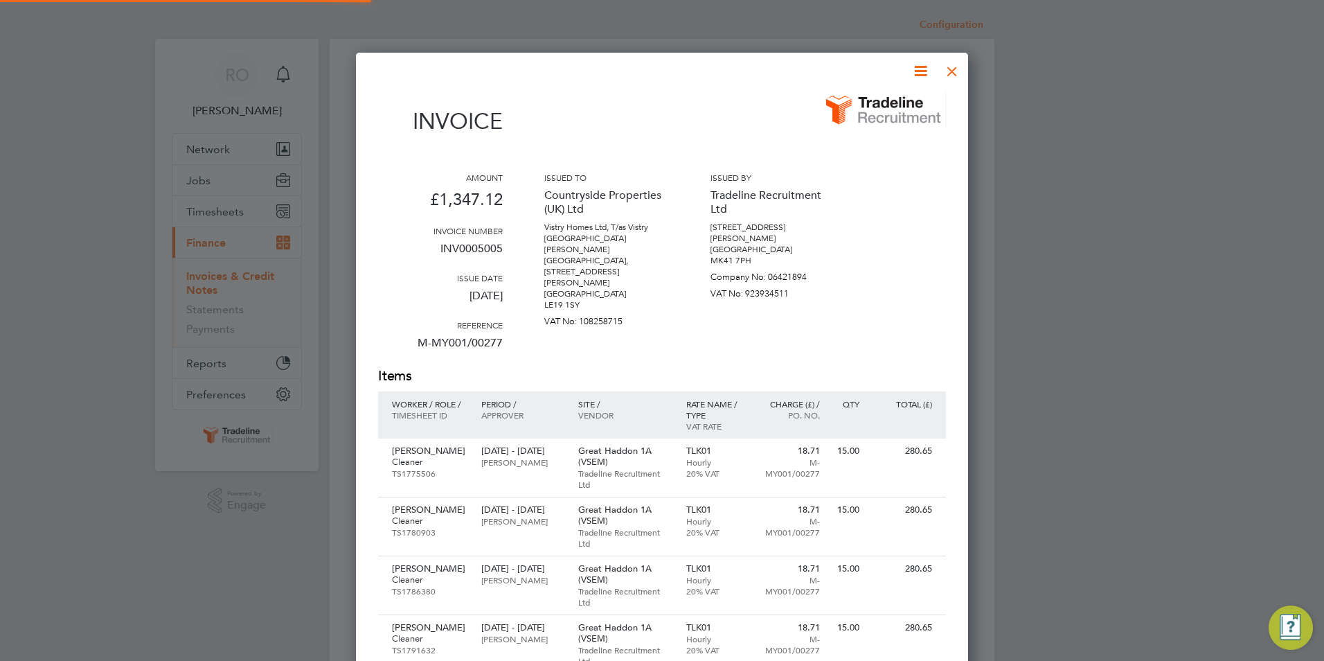
scroll to position [909, 613]
click at [956, 71] on div at bounding box center [952, 67] width 25 height 25
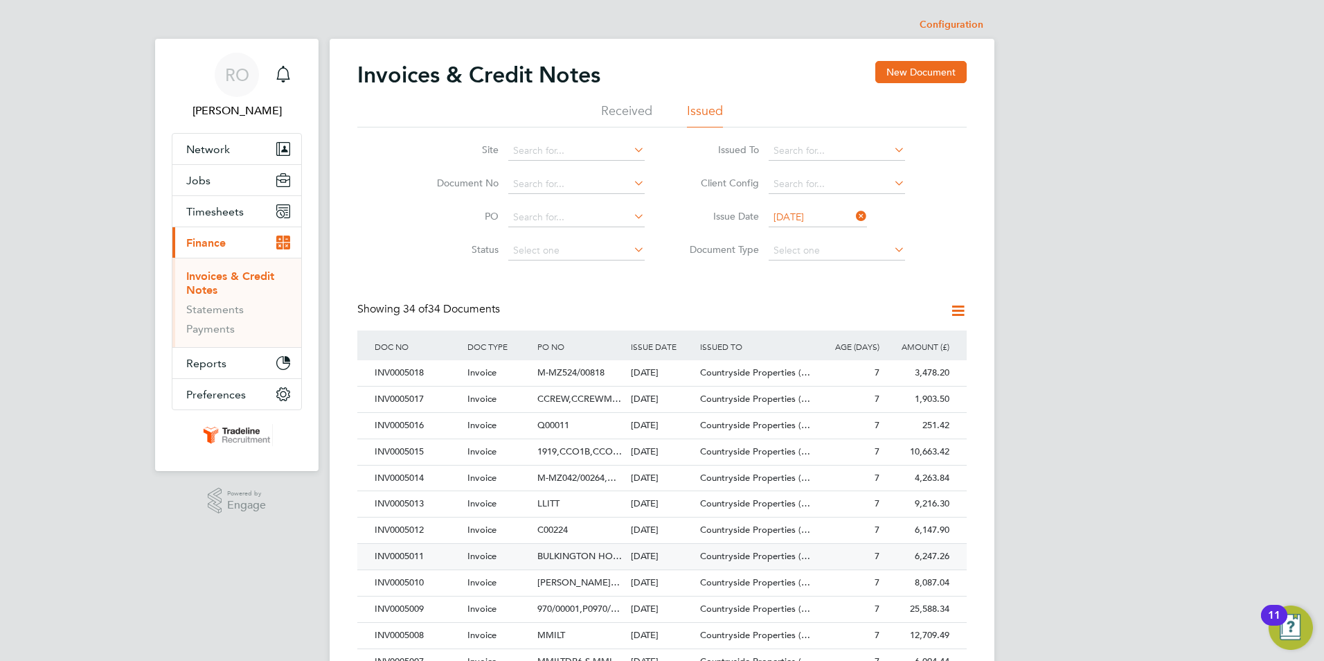
scroll to position [69, 0]
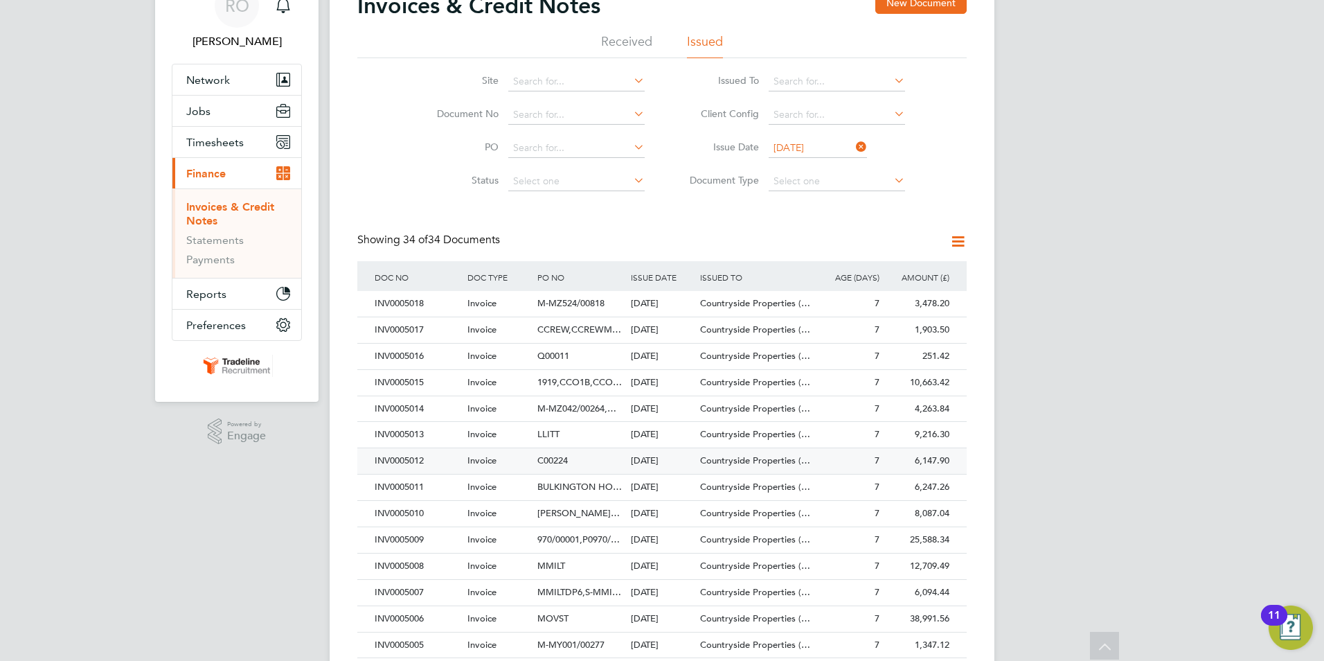
click at [591, 537] on span "970/00001,P0970/…" at bounding box center [578, 539] width 82 height 12
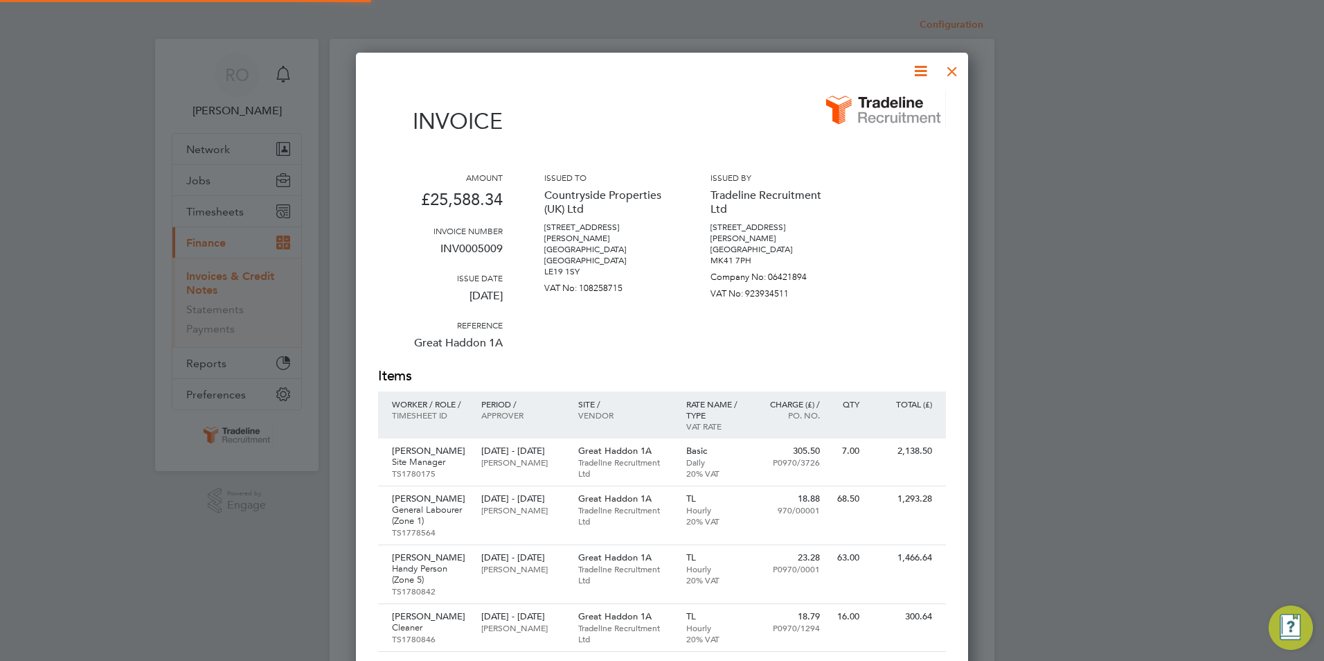
scroll to position [1792, 613]
click at [951, 73] on div at bounding box center [952, 67] width 25 height 25
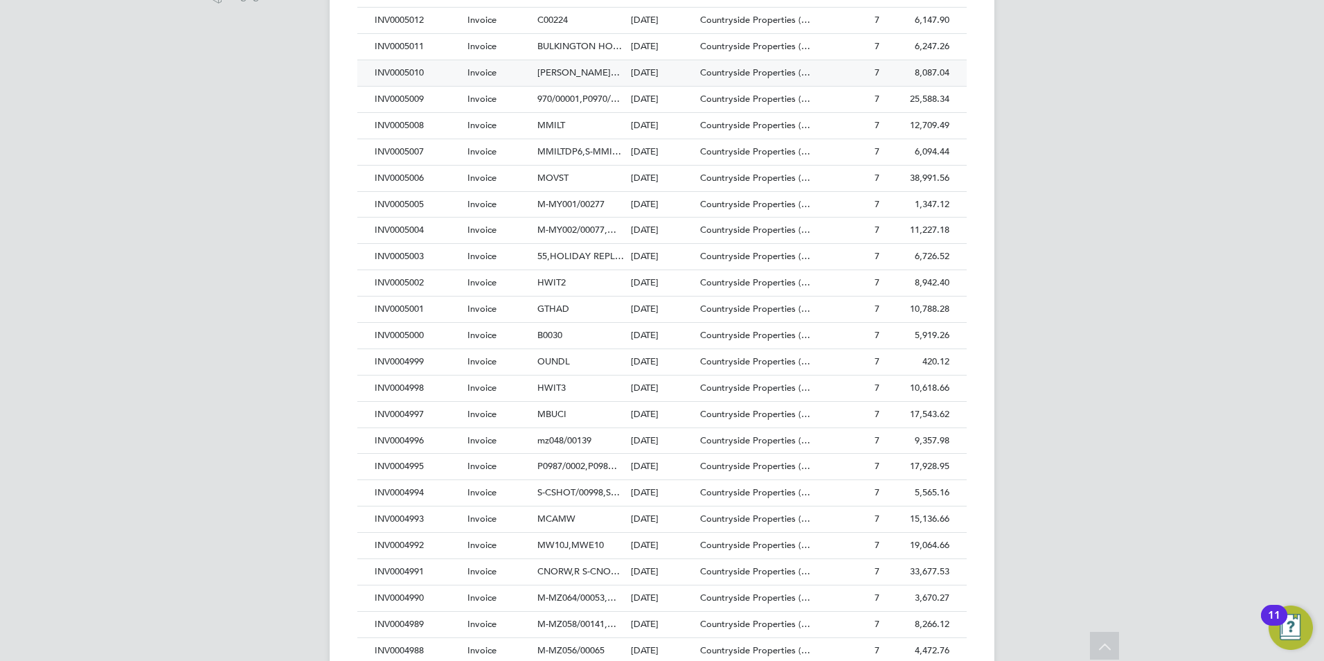
scroll to position [641, 0]
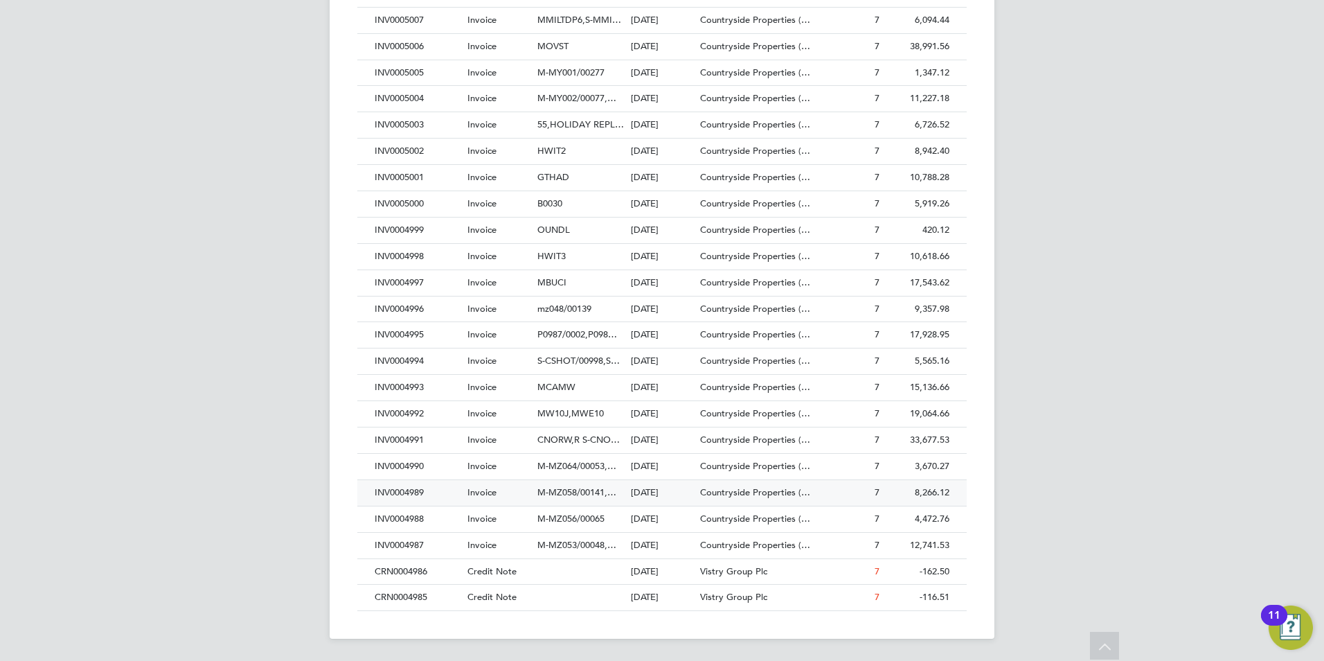
click at [562, 492] on span "M-MZ058/00141,…" at bounding box center [576, 492] width 79 height 12
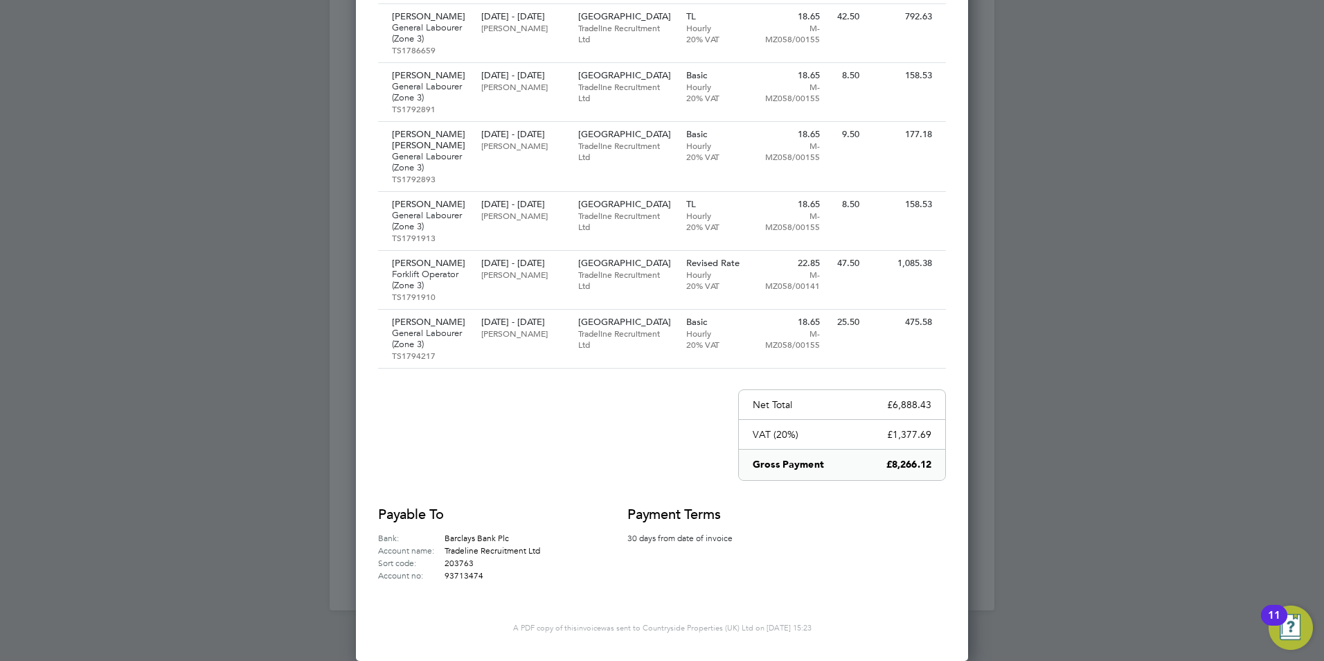
scroll to position [352, 0]
